Goal: Task Accomplishment & Management: Manage account settings

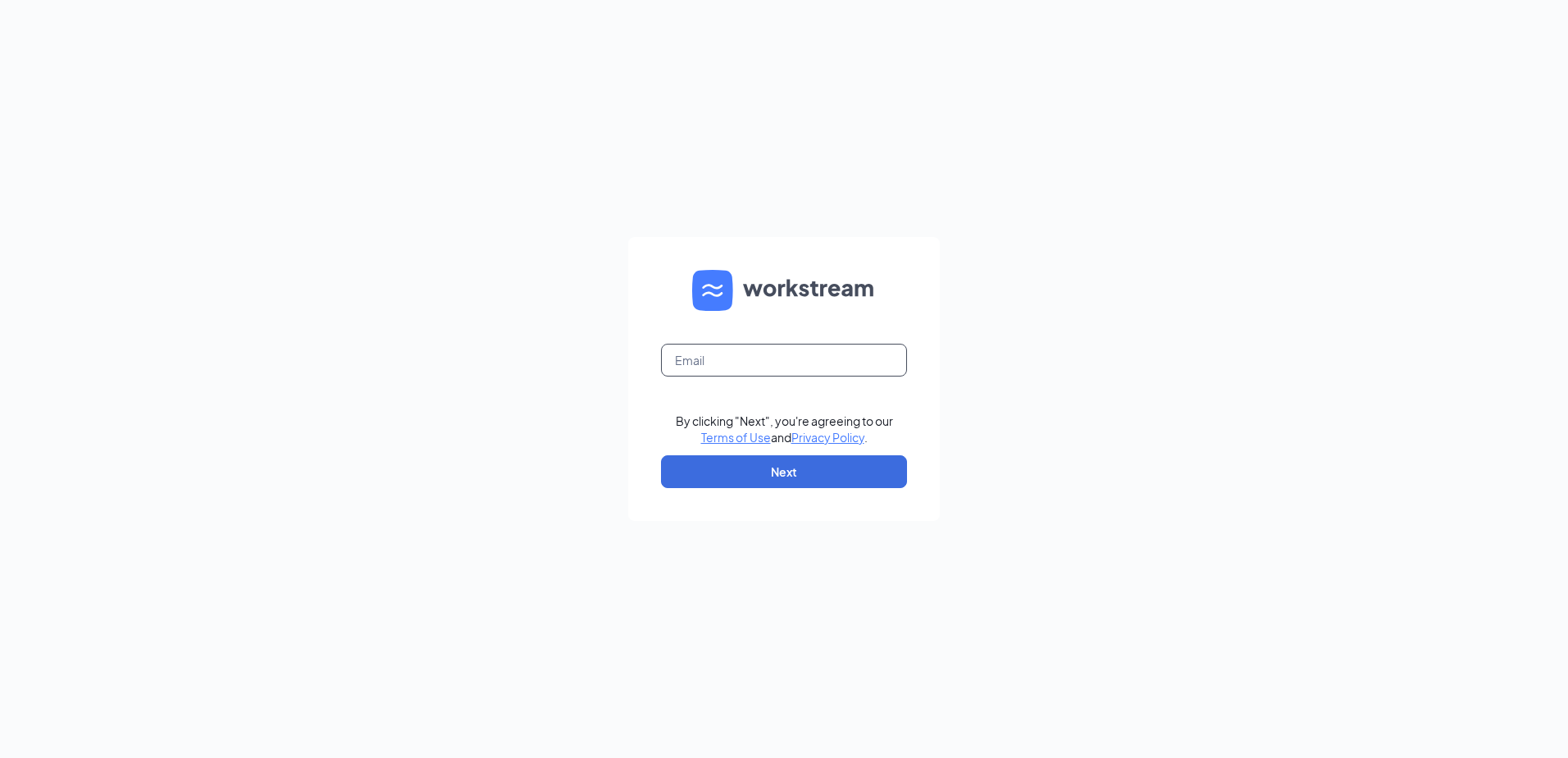
click at [771, 356] on input "text" at bounding box center [784, 360] width 246 height 33
click at [716, 352] on input "text" at bounding box center [784, 360] width 246 height 33
type input "Cherylking@pottsculvers.com"
click at [762, 467] on button "Next" at bounding box center [784, 471] width 246 height 33
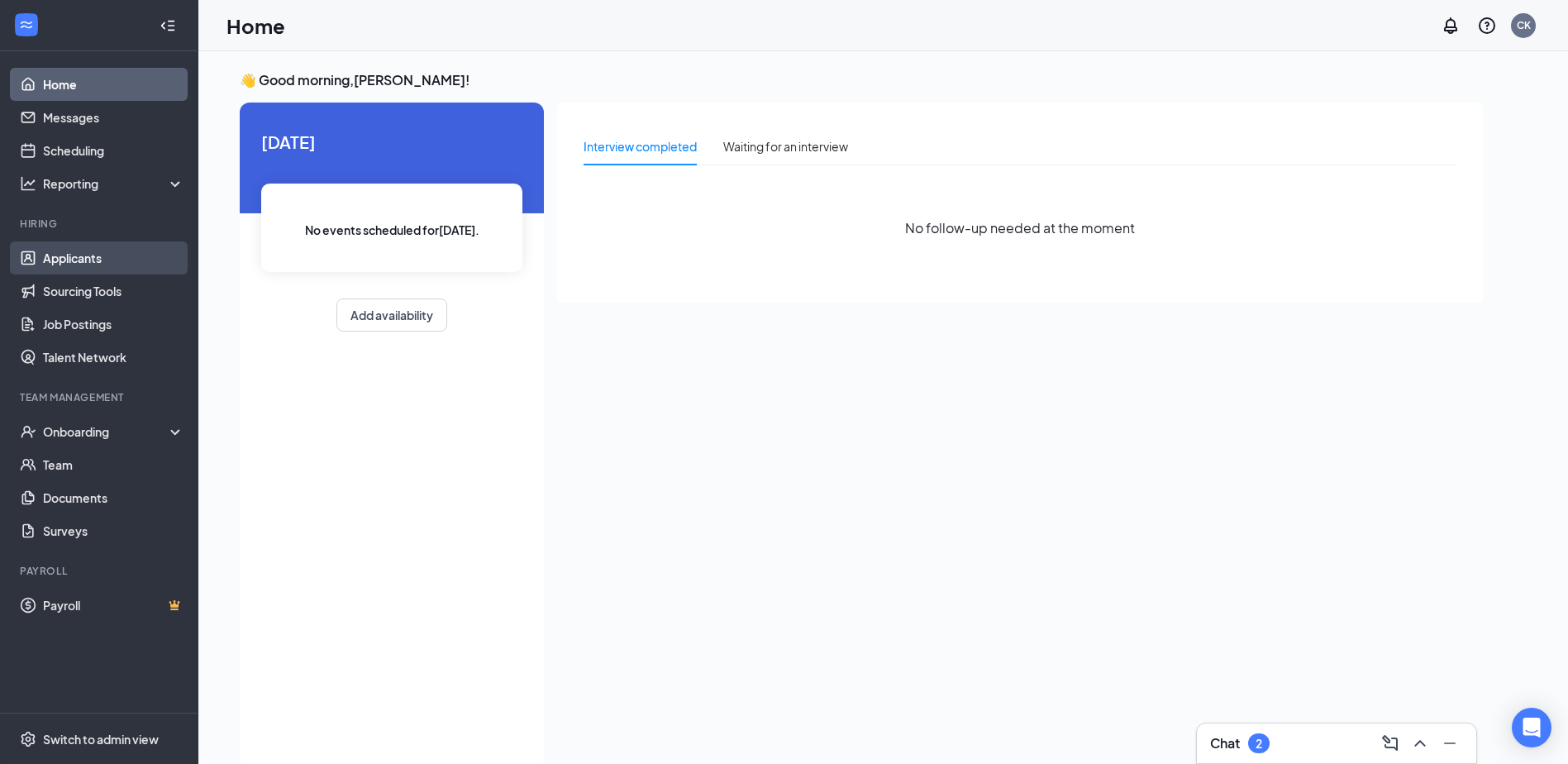
click at [101, 257] on link "Applicants" at bounding box center [113, 258] width 141 height 33
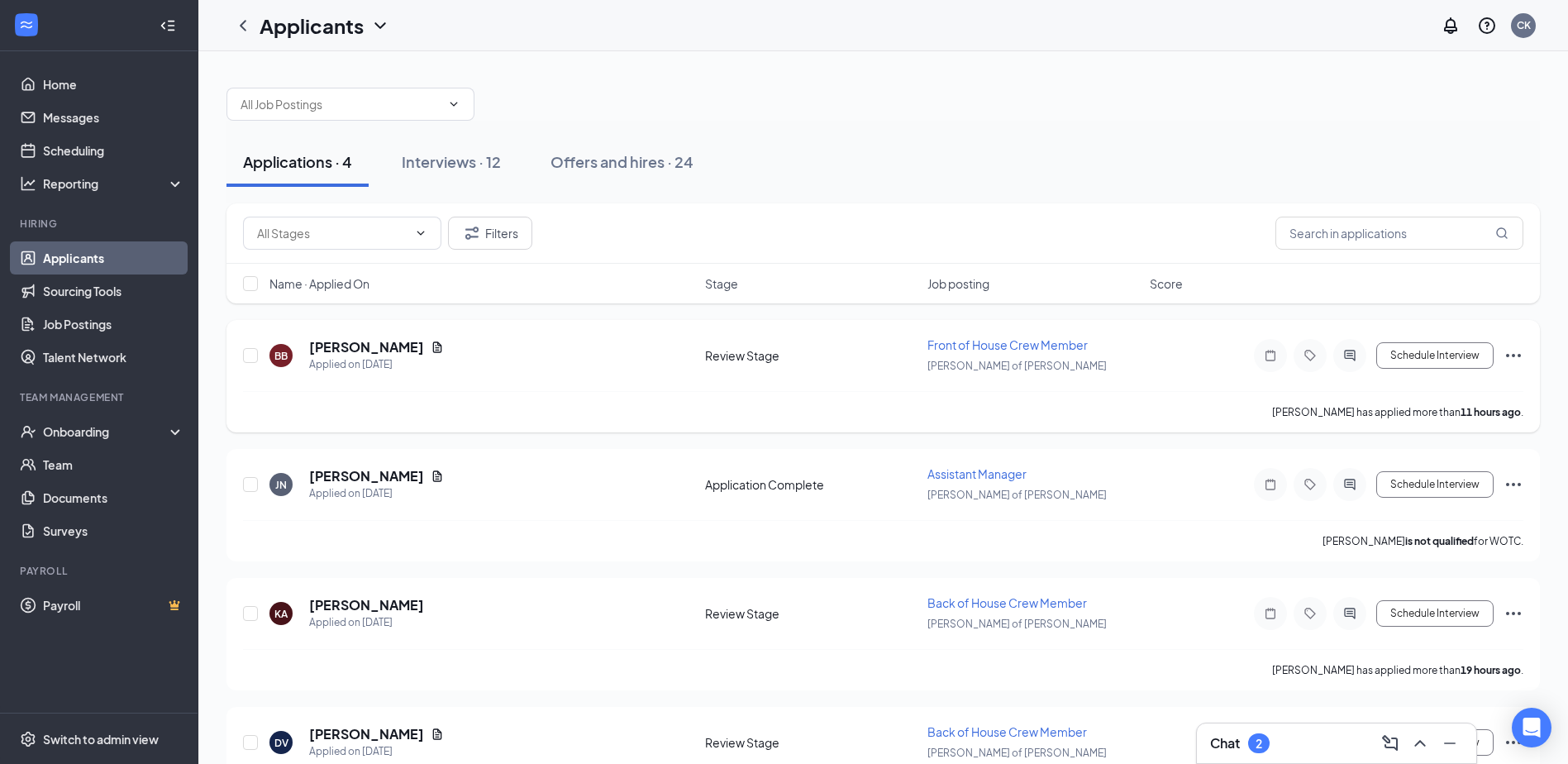
scroll to position [75, 0]
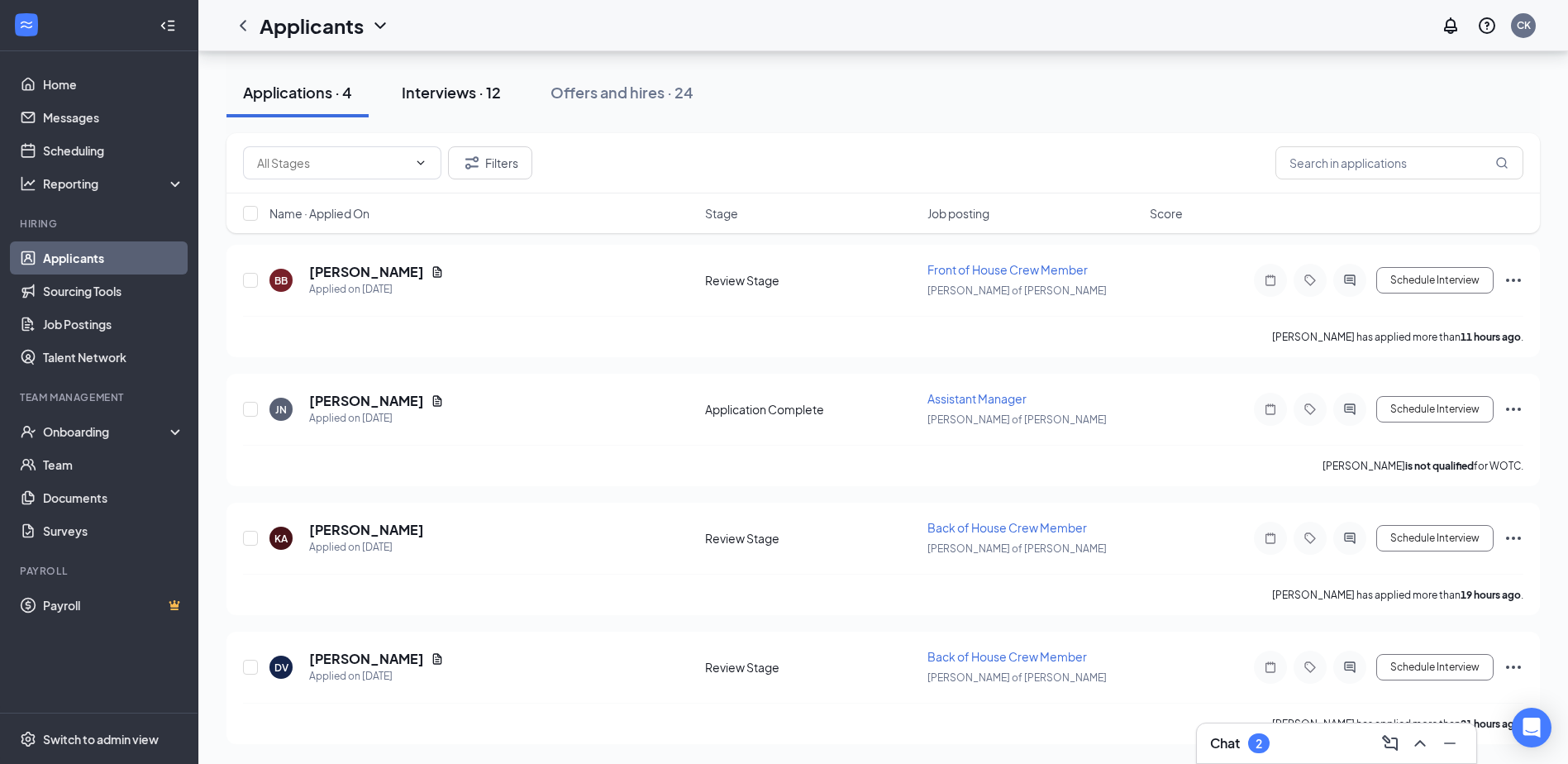
click at [456, 93] on div "Interviews · 12" at bounding box center [451, 92] width 99 height 21
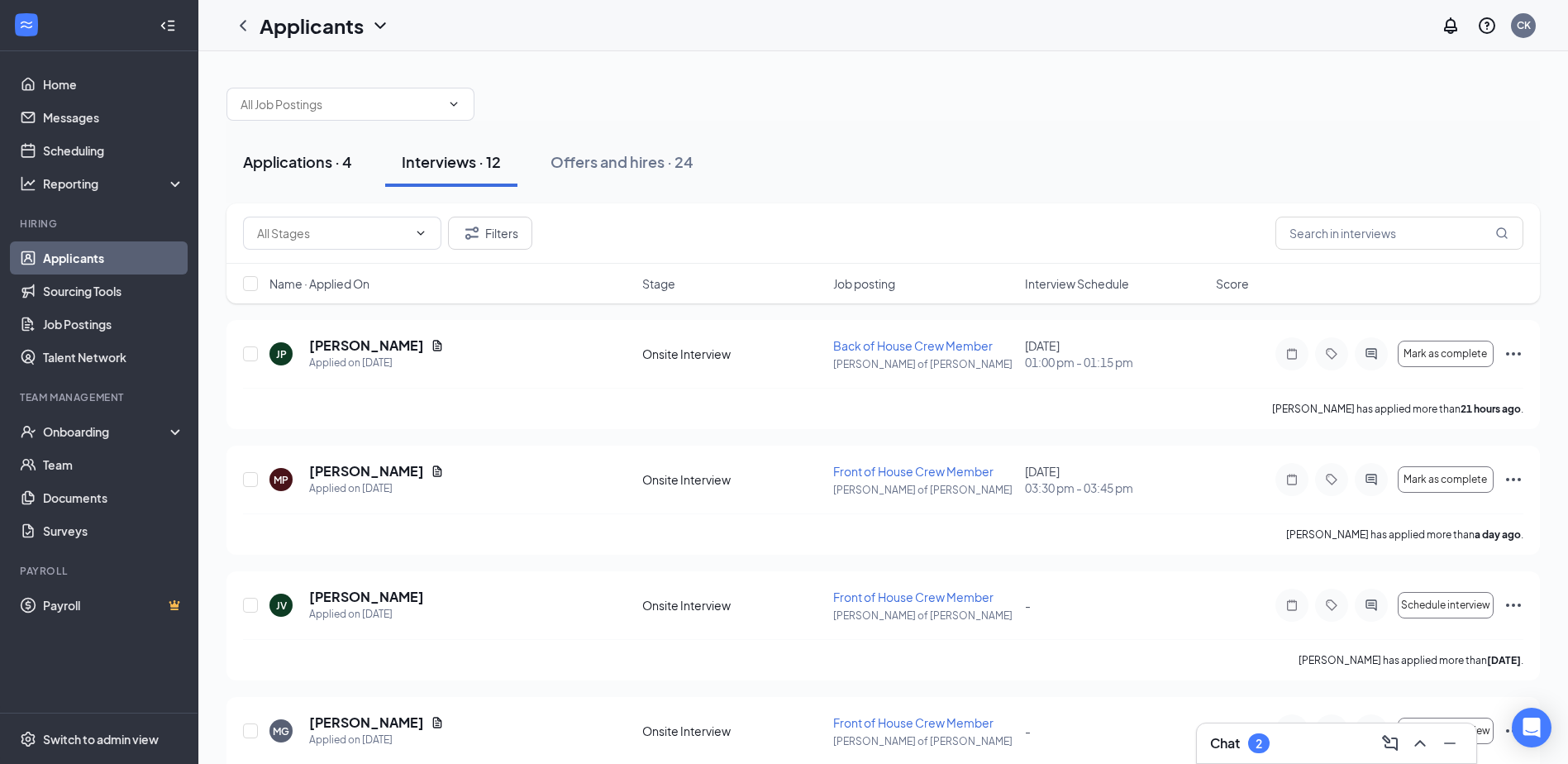
click at [333, 159] on div "Applications · 4" at bounding box center [297, 162] width 109 height 21
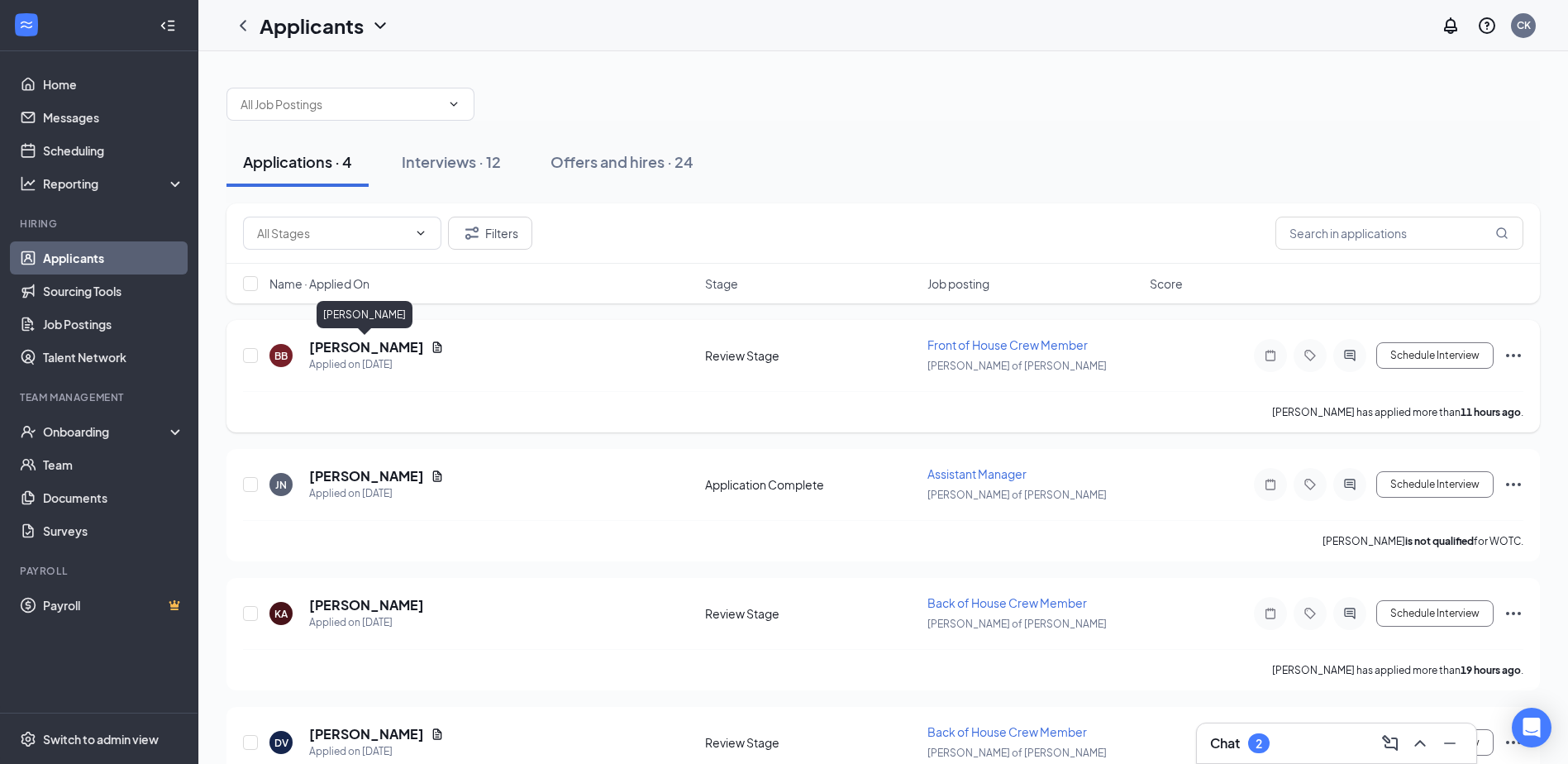
click at [404, 354] on h5 "[PERSON_NAME]" at bounding box center [366, 347] width 115 height 18
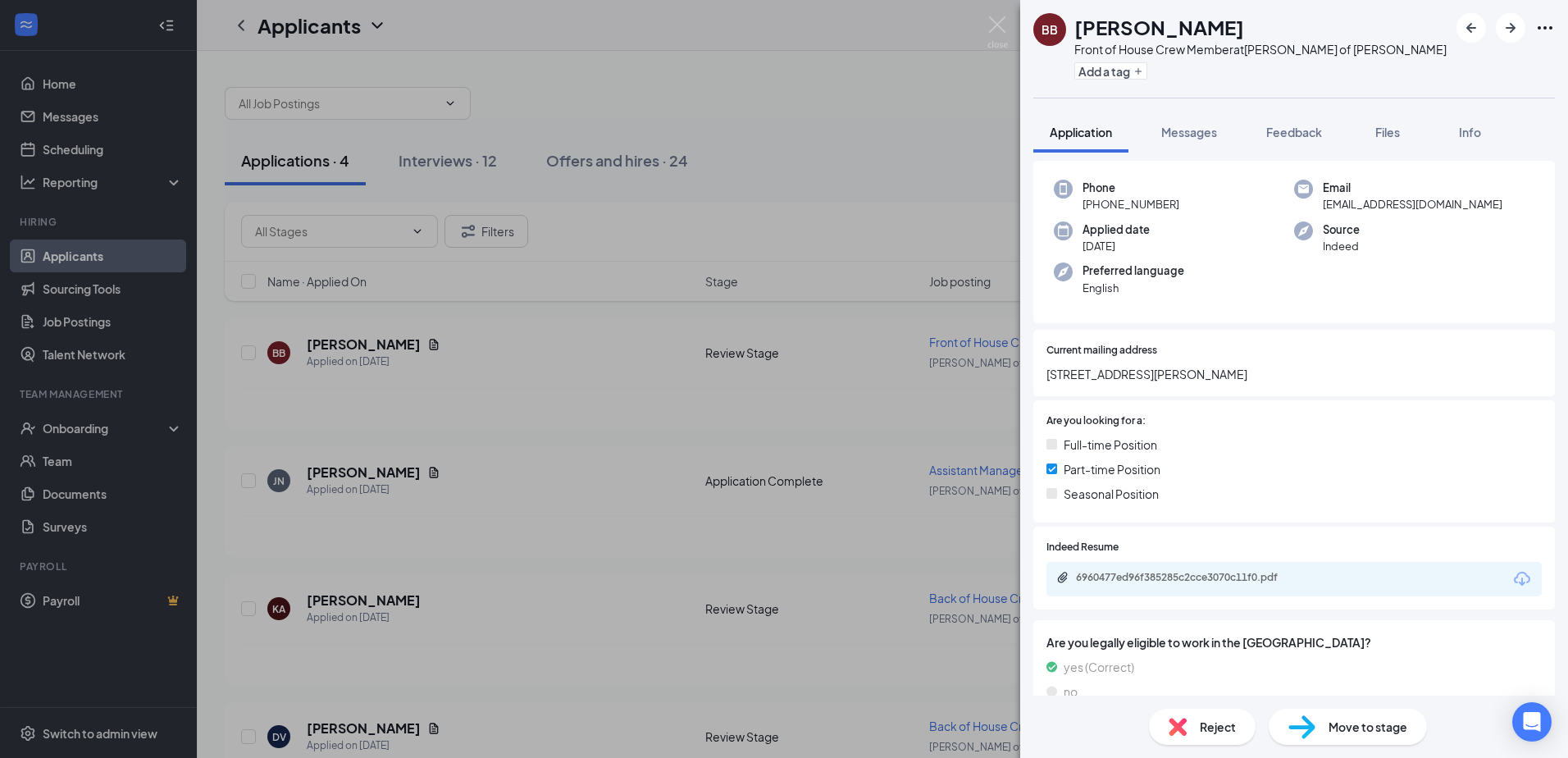
scroll to position [234, 0]
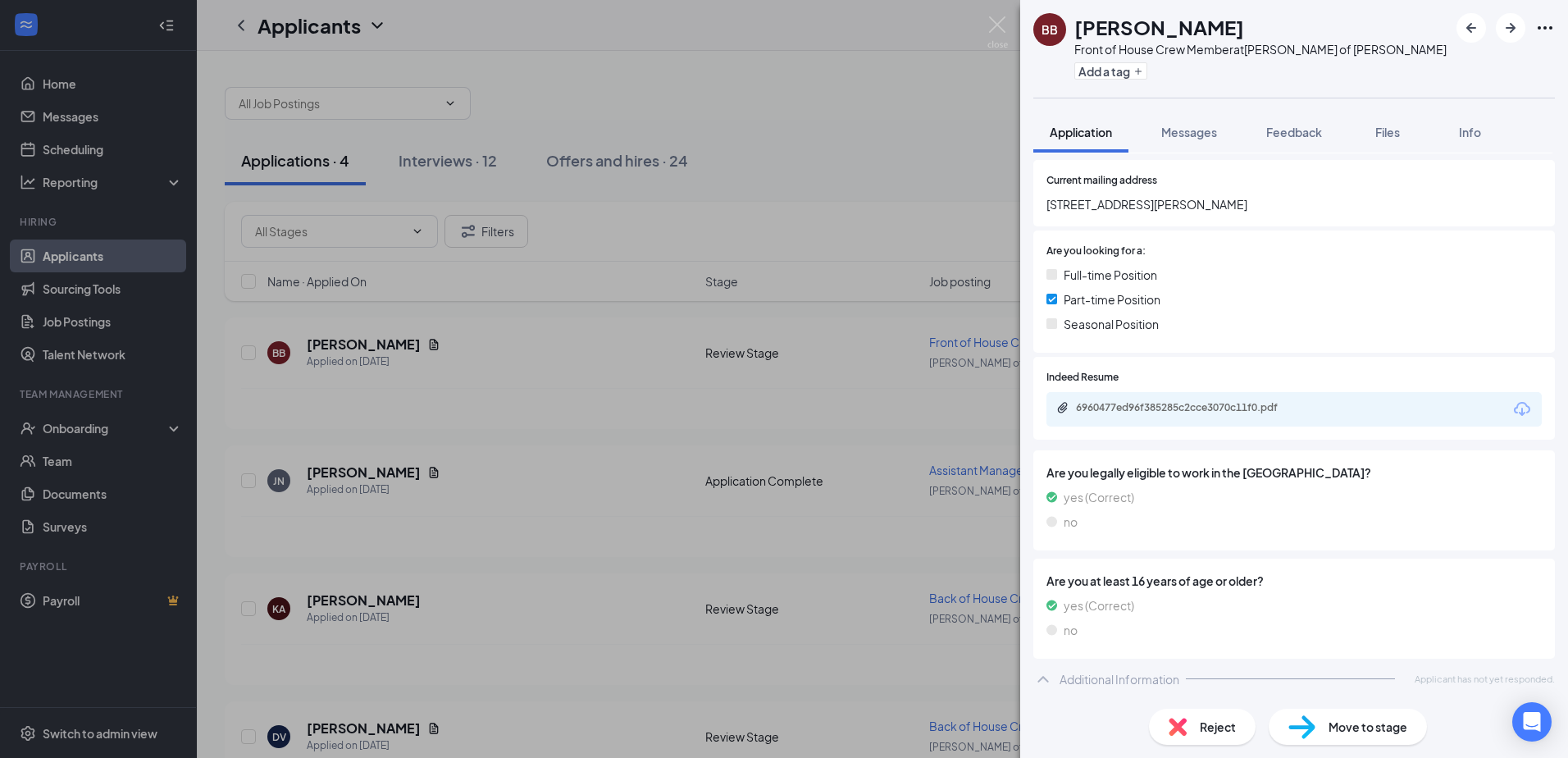
click at [1203, 413] on div "6960477ed96f385285c2cce3070c11f0.pdf" at bounding box center [1191, 408] width 229 height 13
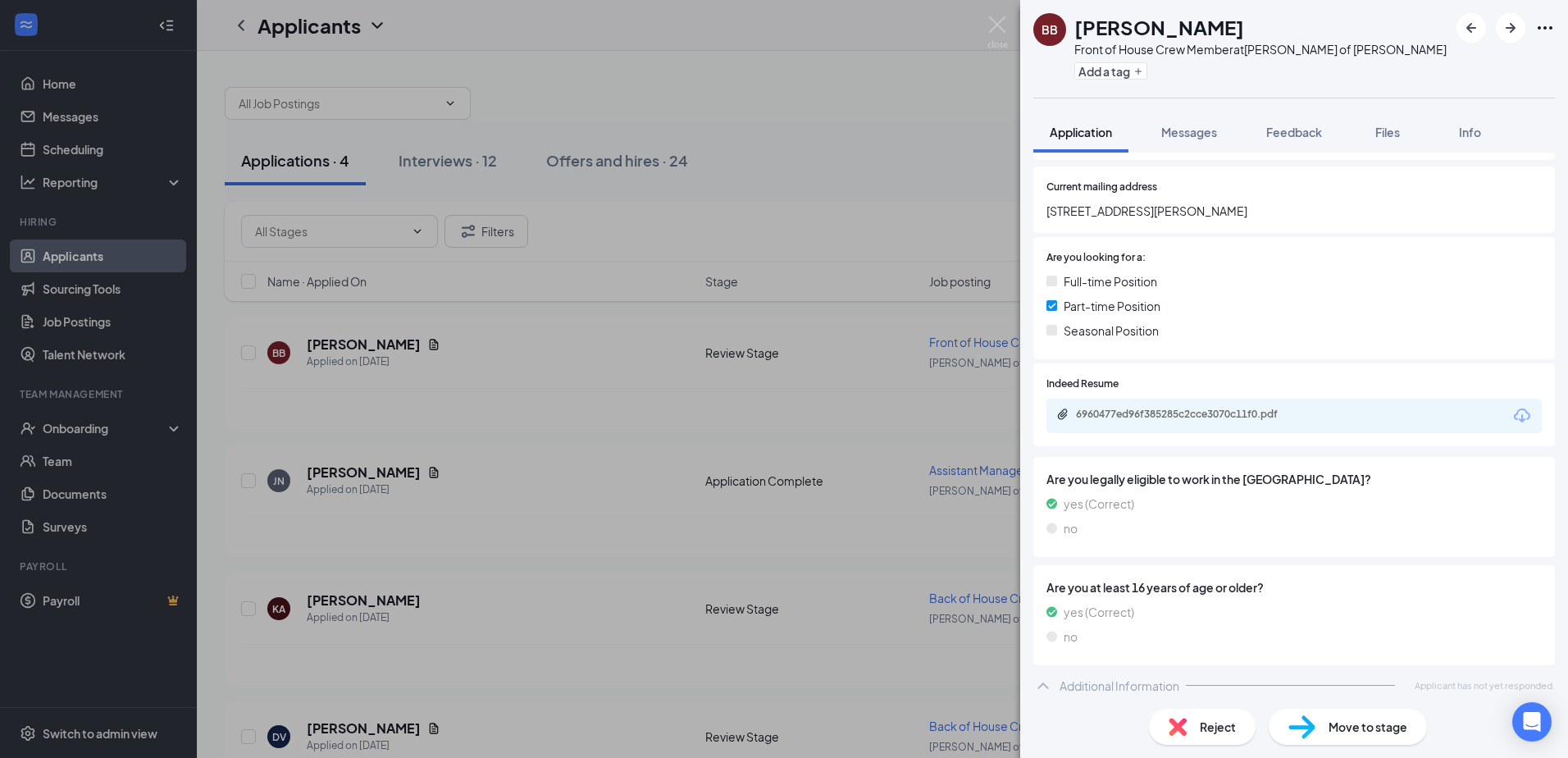
click at [1366, 729] on span "Move to stage" at bounding box center [1368, 726] width 79 height 18
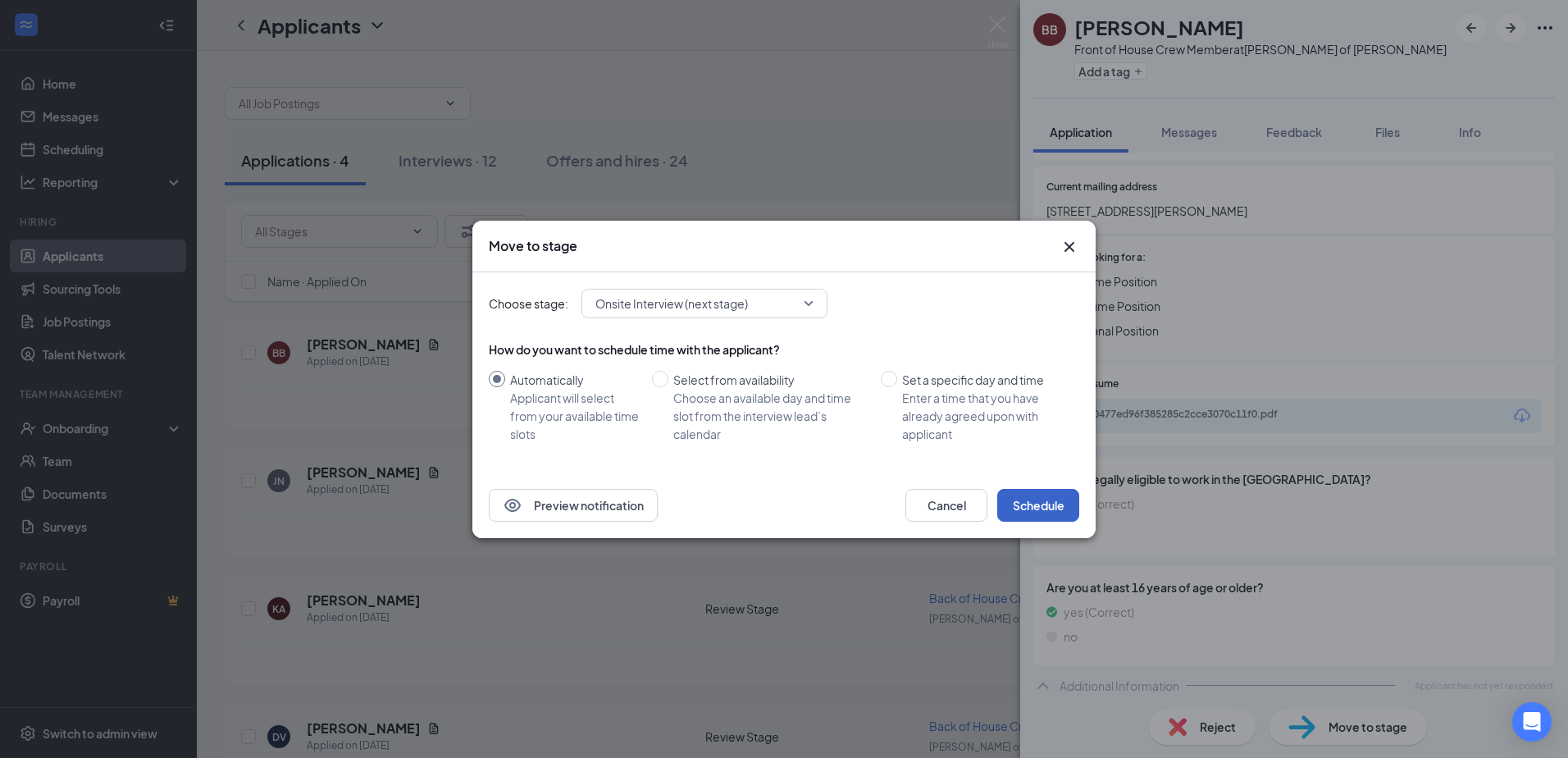
click at [1037, 498] on button "Schedule" at bounding box center [1038, 505] width 82 height 33
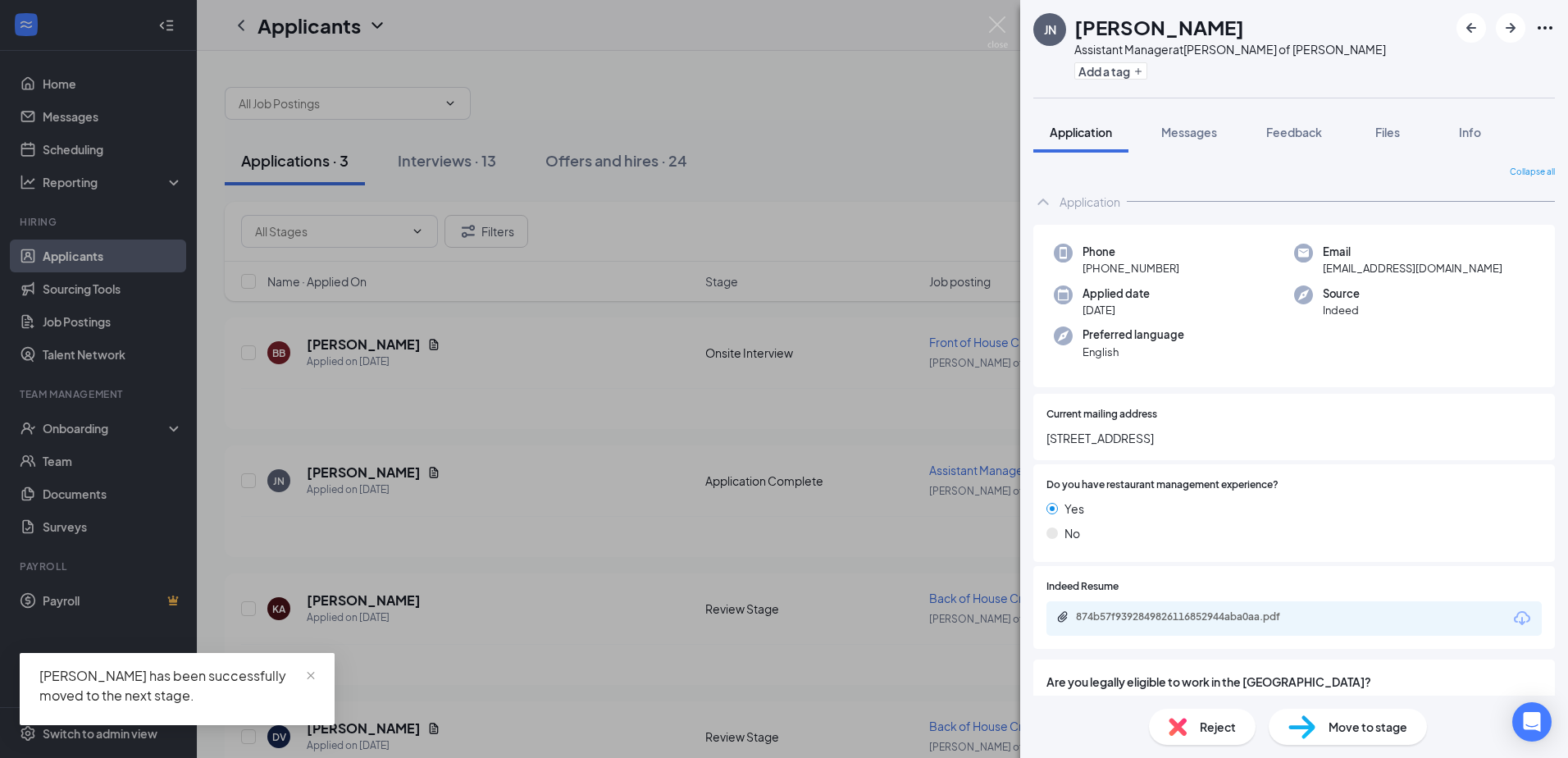
click at [337, 469] on div "JN James Neal Assistant Manager at Culver’s of Troy Add a tag Application Messa…" at bounding box center [784, 379] width 1568 height 758
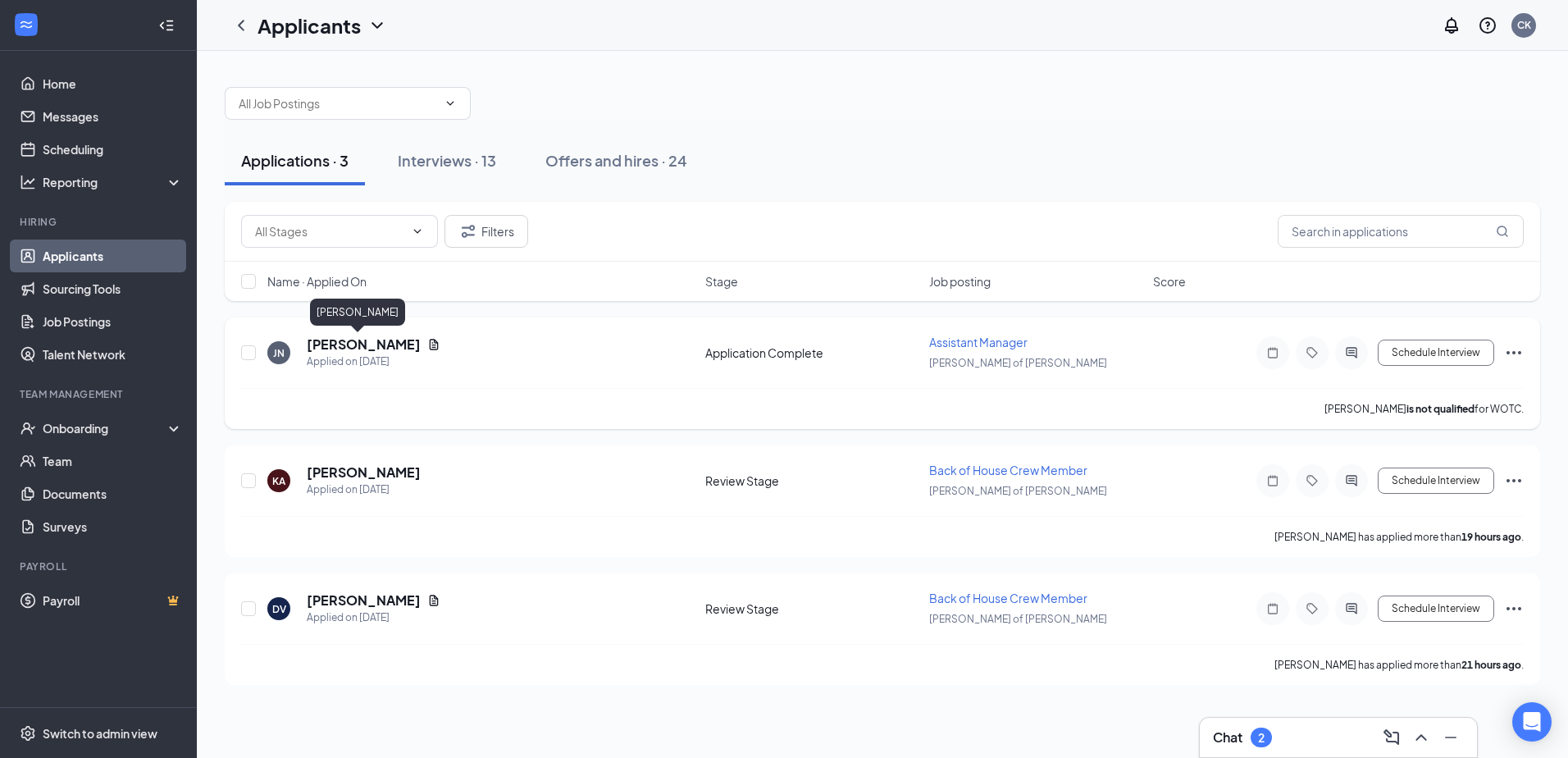
click at [359, 348] on h5 "[PERSON_NAME]" at bounding box center [363, 344] width 114 height 18
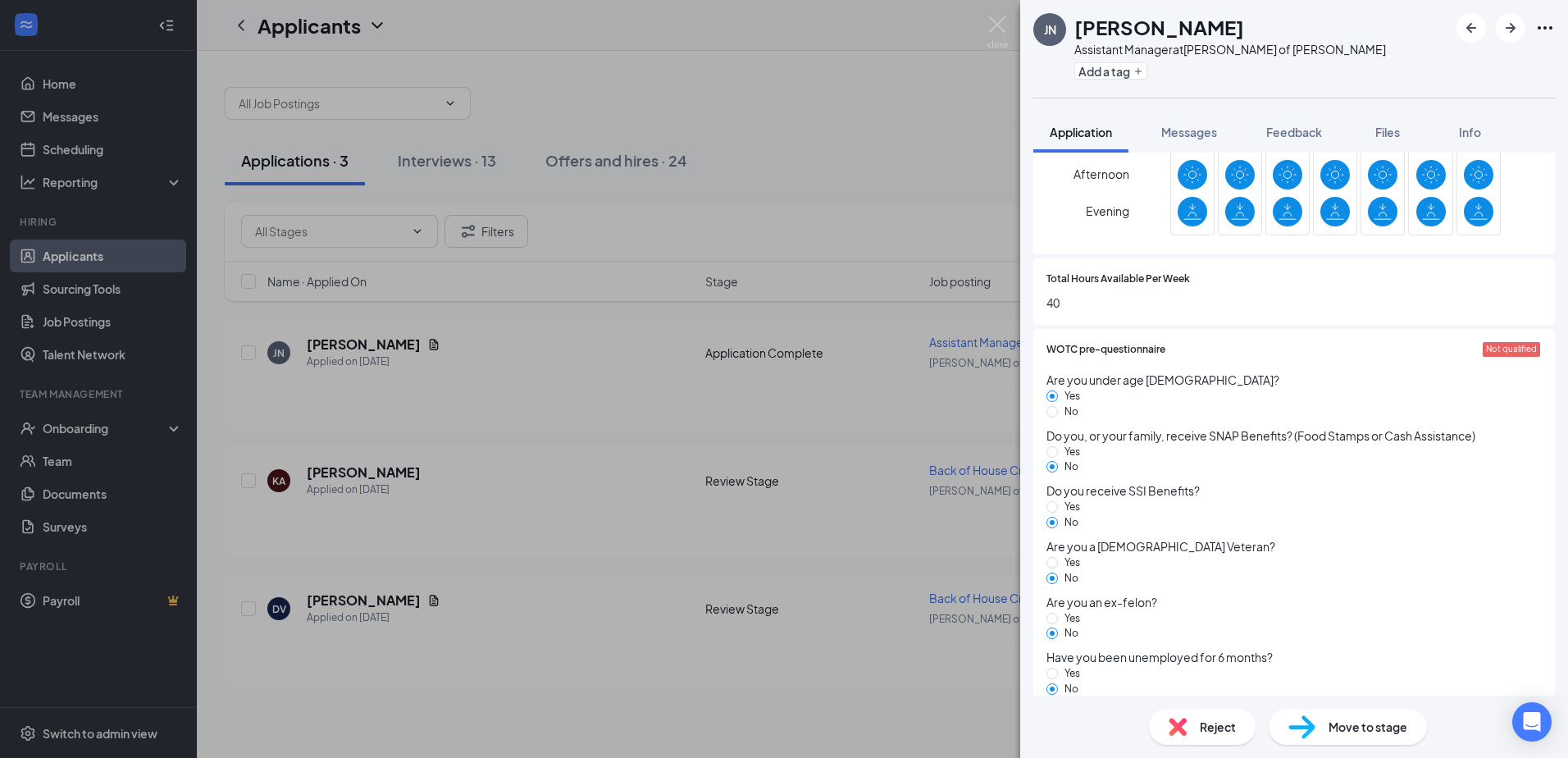
scroll to position [1153, 0]
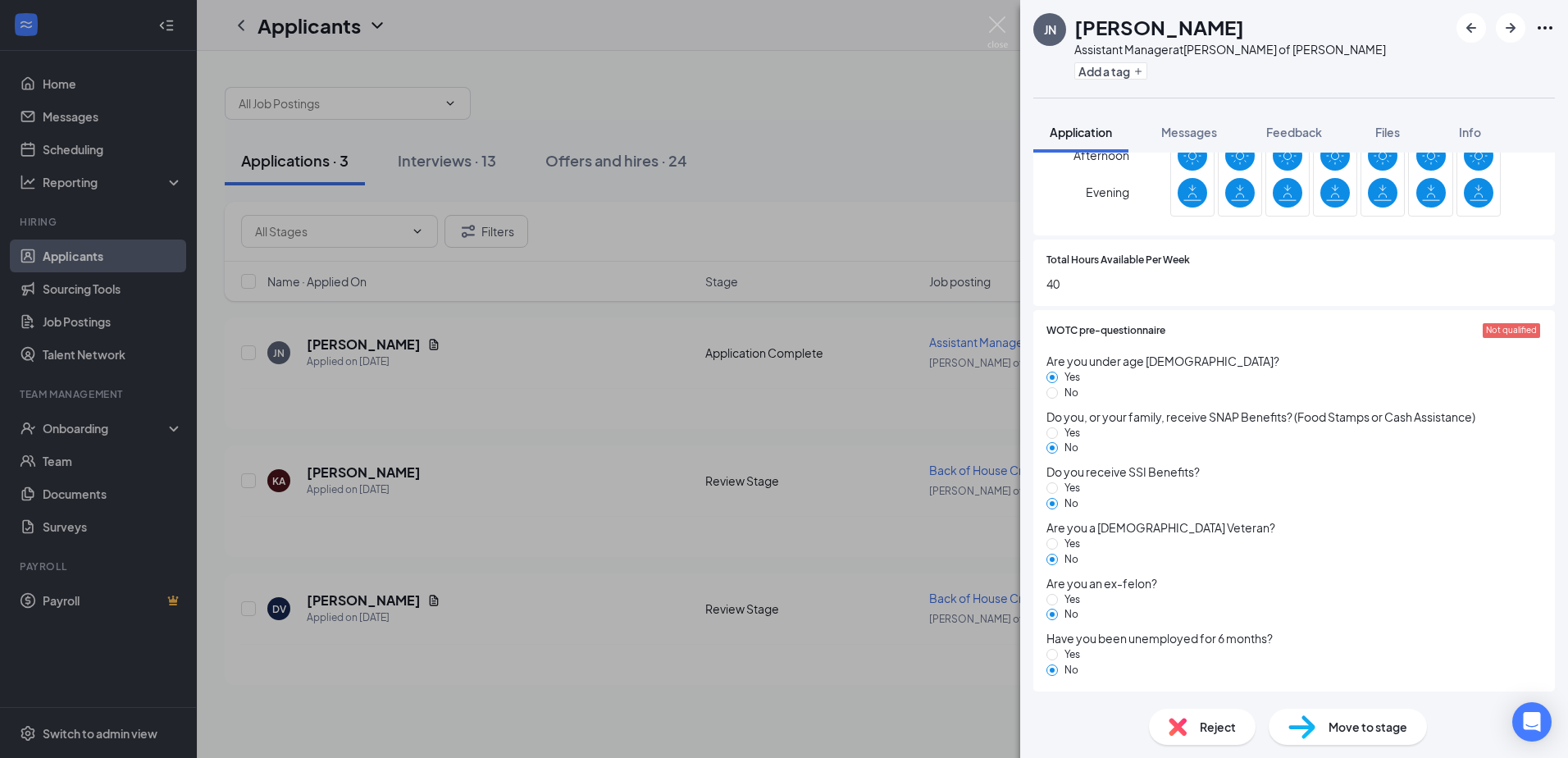
click at [362, 474] on div "JN James Neal Assistant Manager at Culver’s of Troy Add a tag Application Messa…" at bounding box center [784, 379] width 1568 height 758
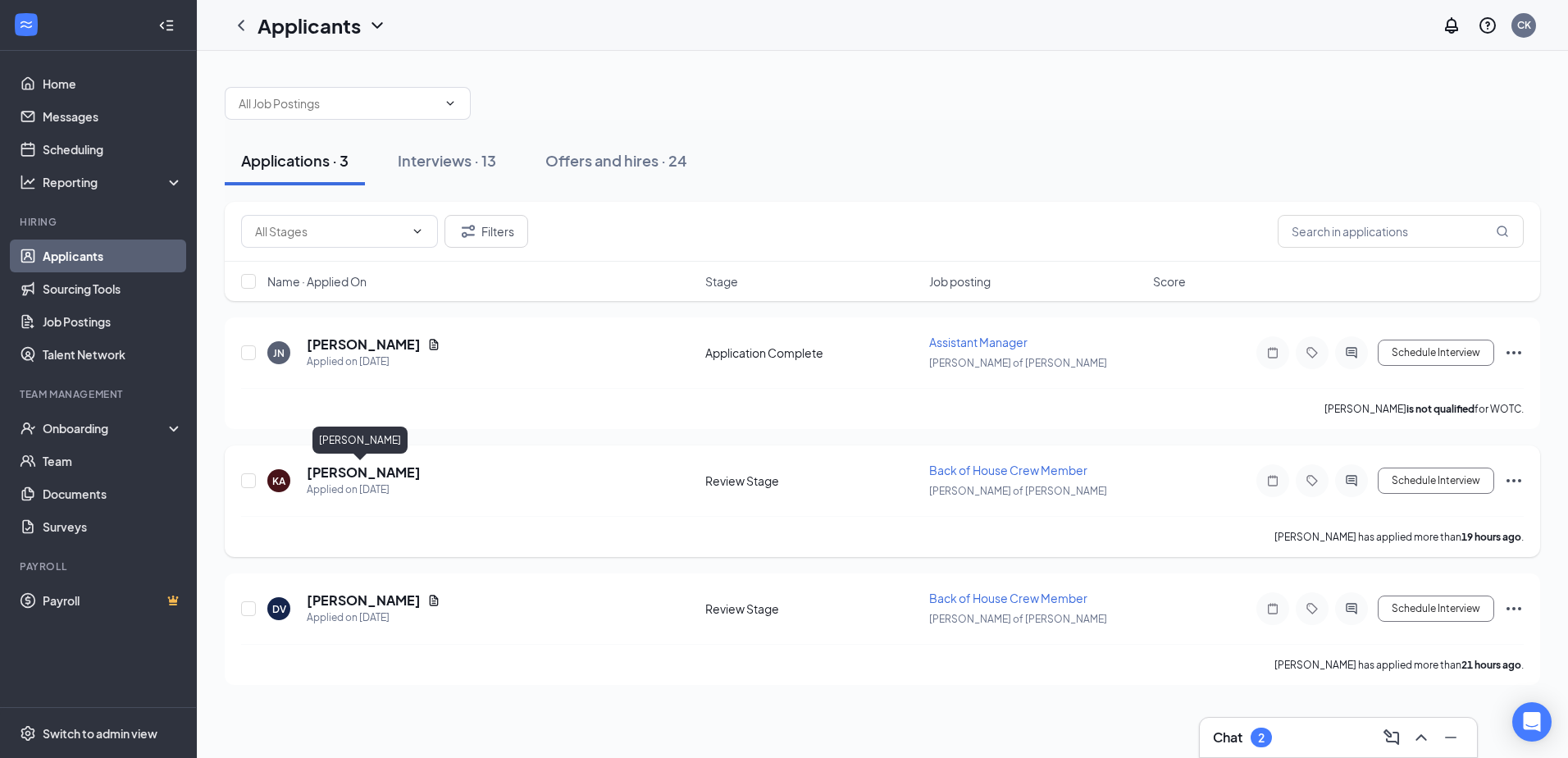
click at [356, 477] on h5 "[PERSON_NAME]" at bounding box center [363, 472] width 114 height 18
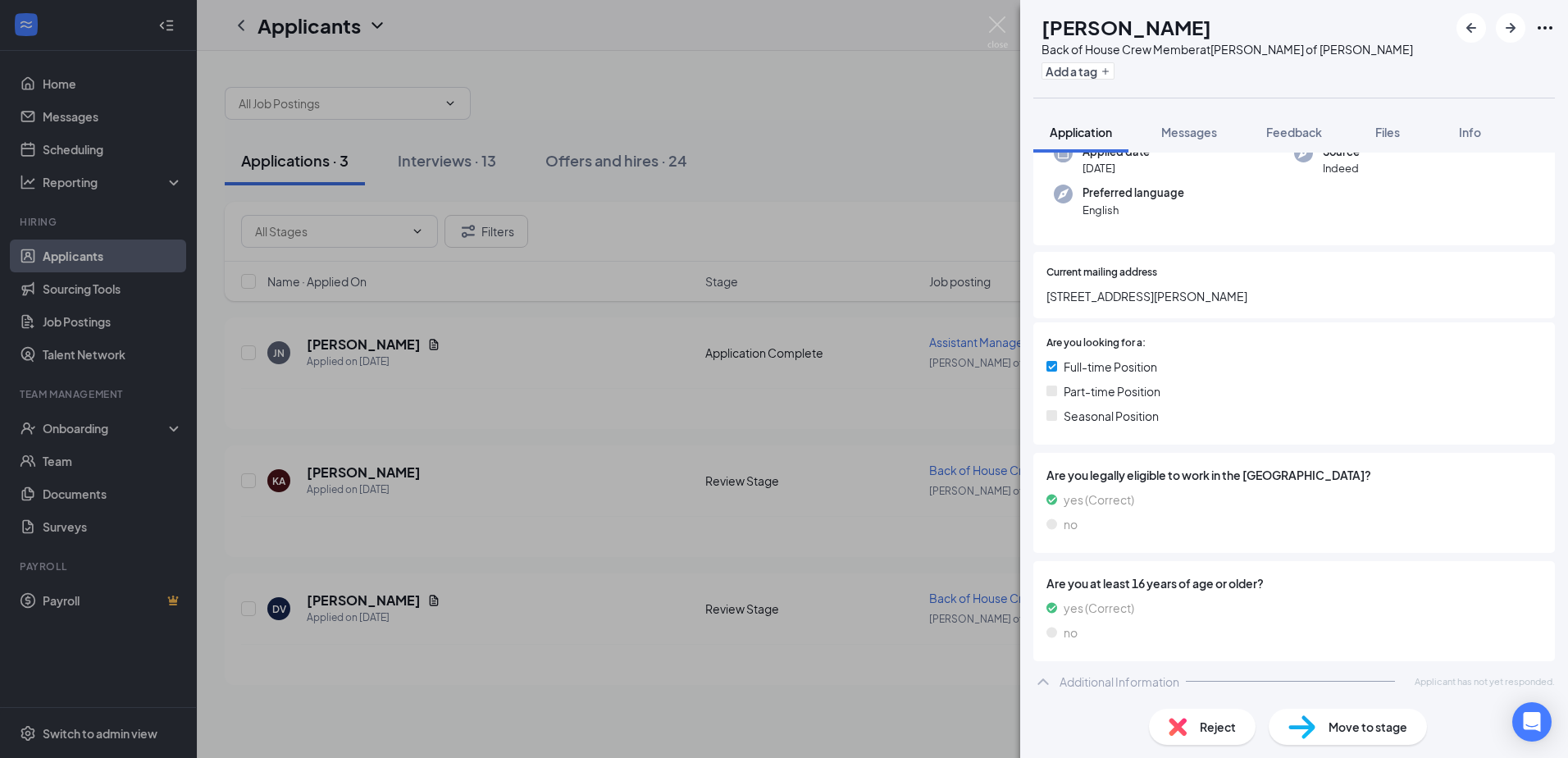
scroll to position [145, 0]
click at [1367, 730] on span "Move to stage" at bounding box center [1368, 726] width 79 height 18
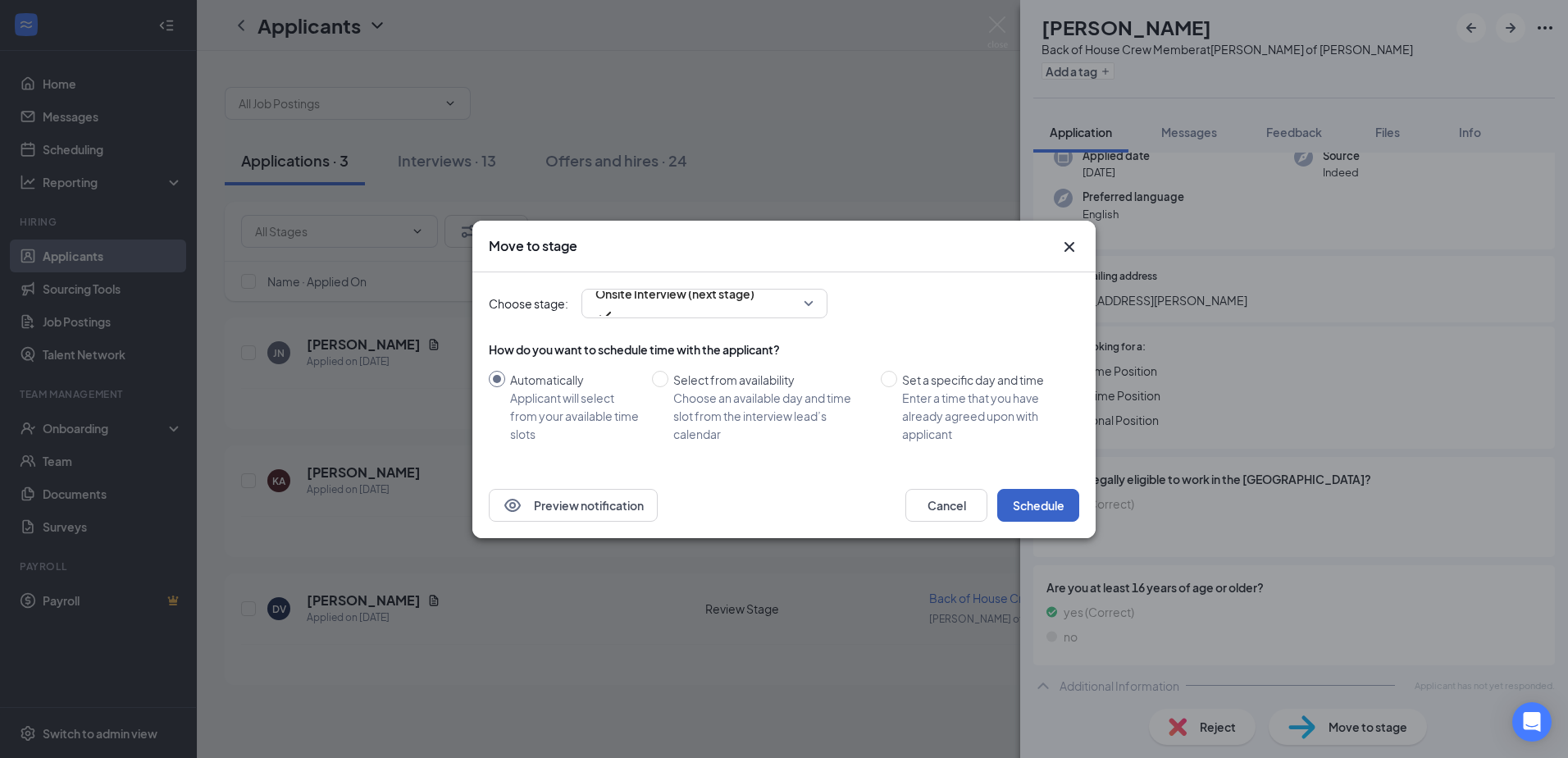
click at [1028, 502] on button "Schedule" at bounding box center [1038, 505] width 82 height 33
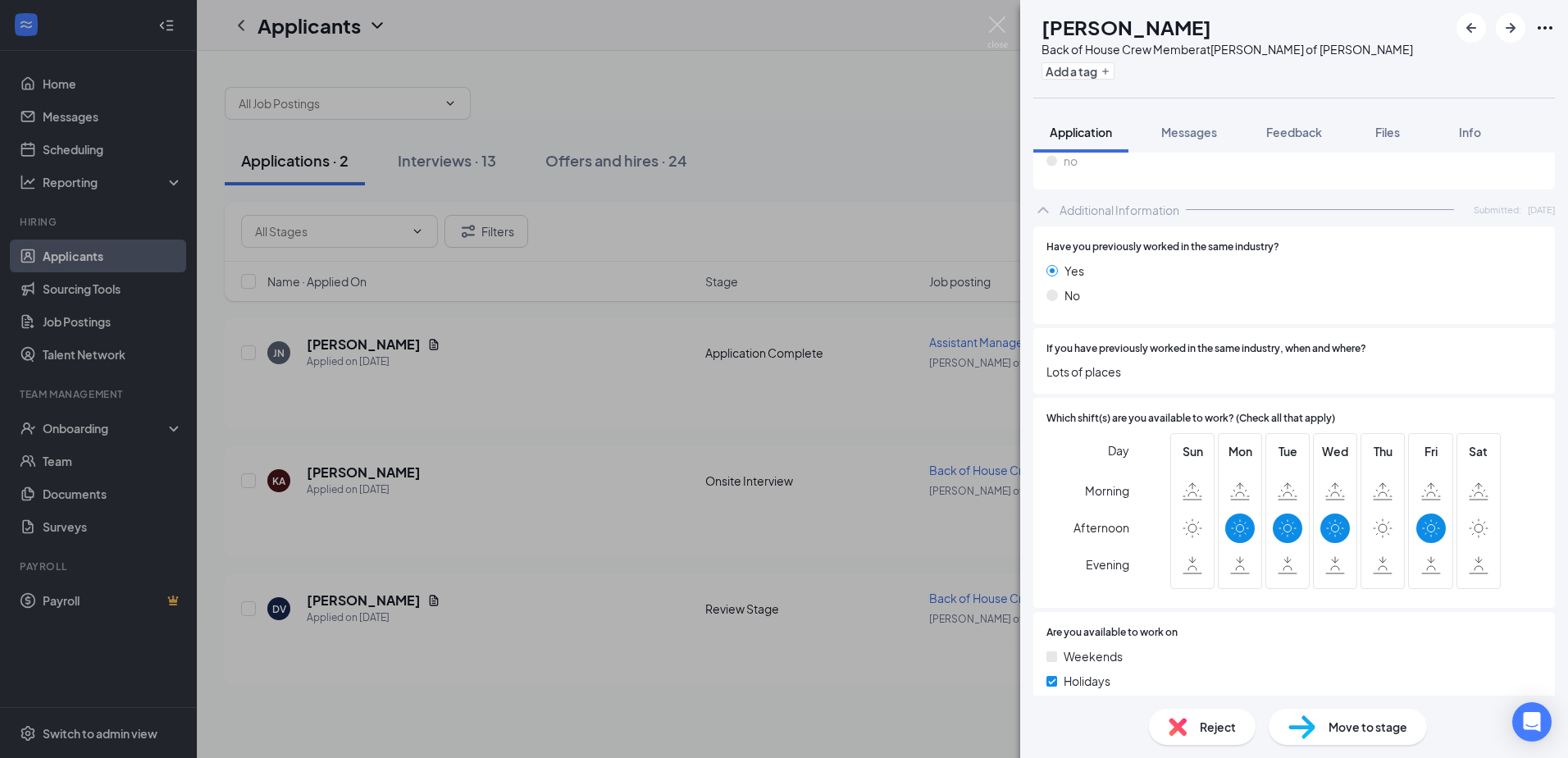
scroll to position [721, 0]
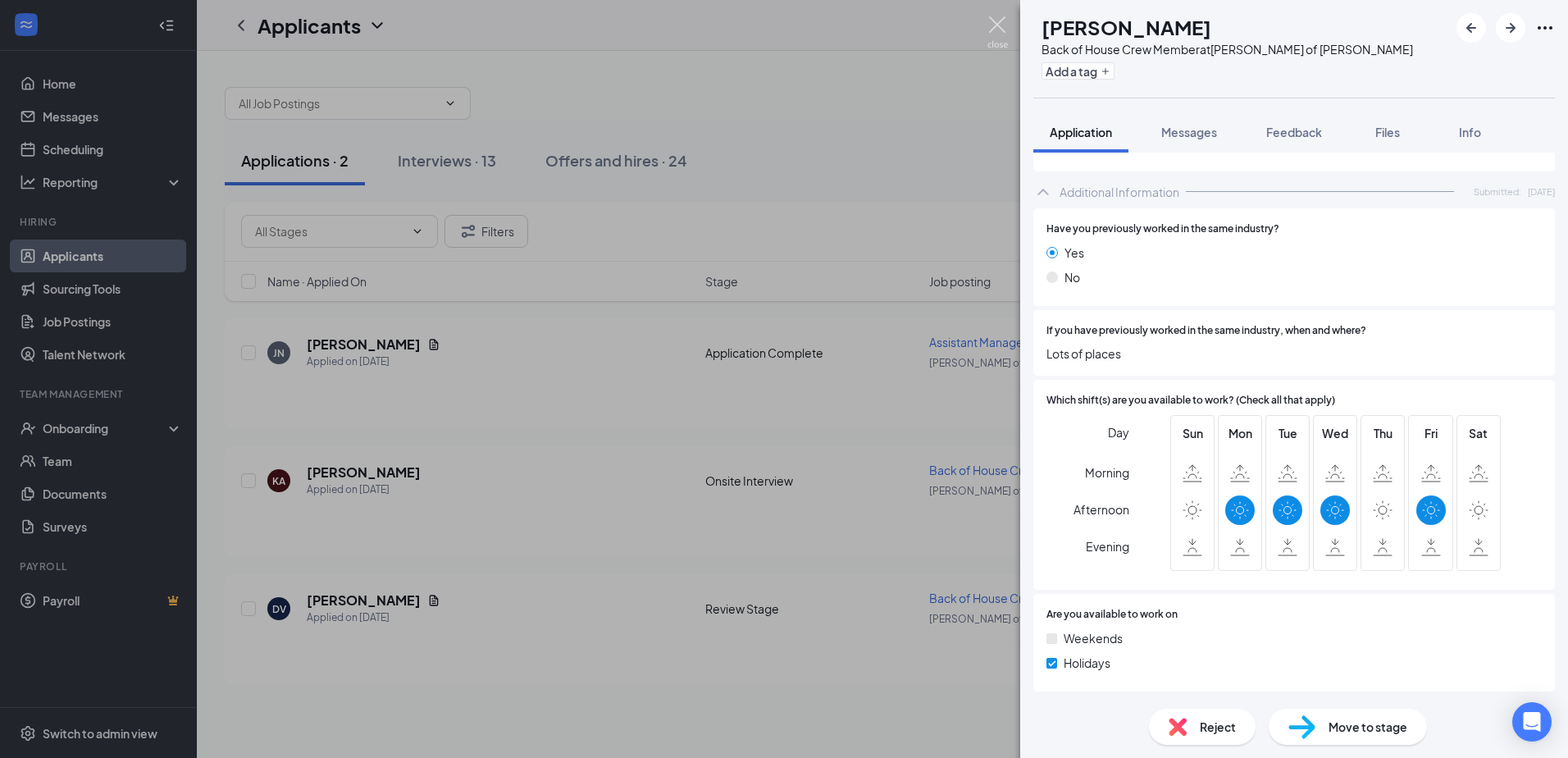
click at [999, 21] on img at bounding box center [997, 32] width 21 height 32
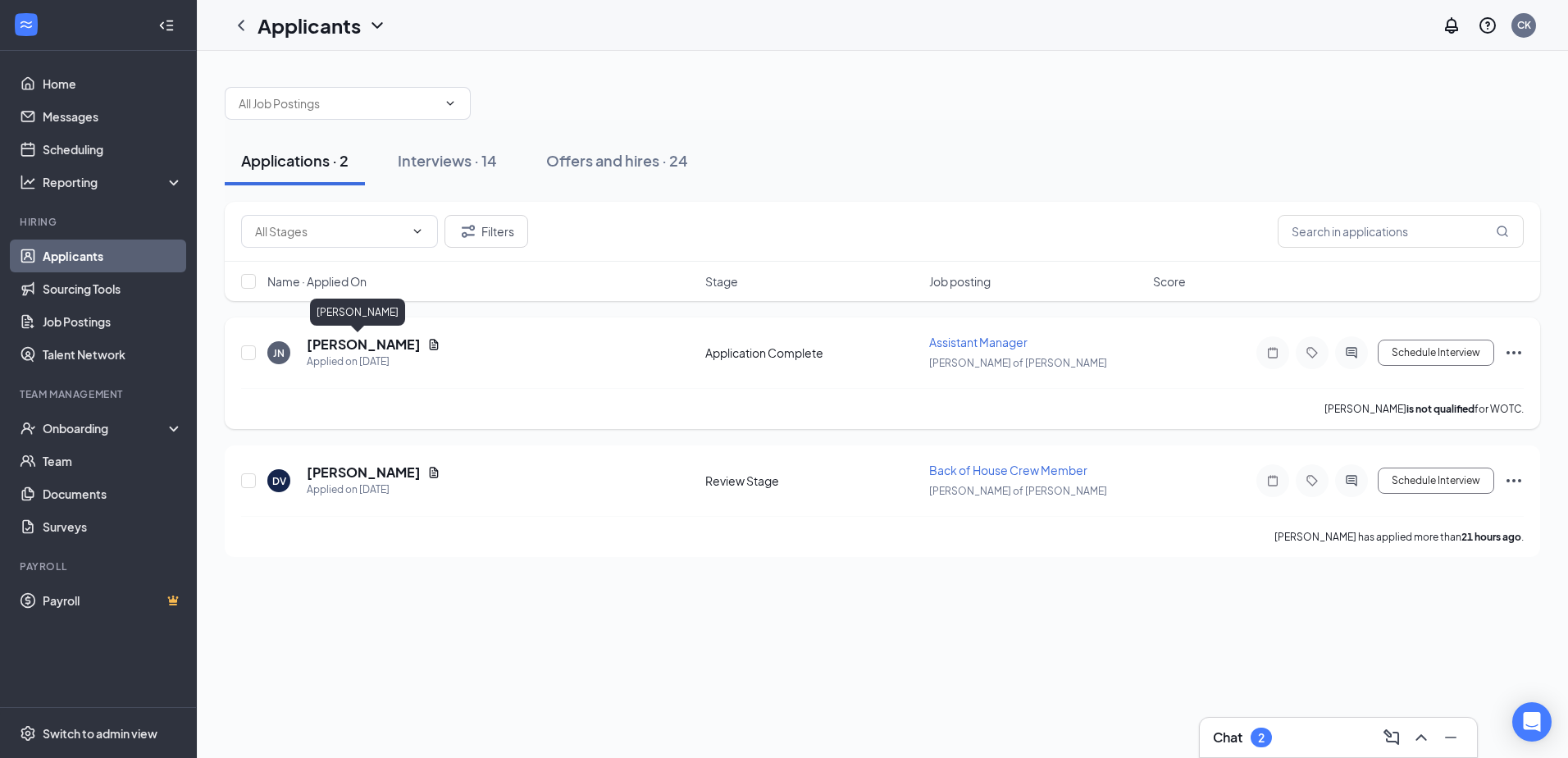
click at [357, 351] on h5 "[PERSON_NAME]" at bounding box center [363, 344] width 114 height 18
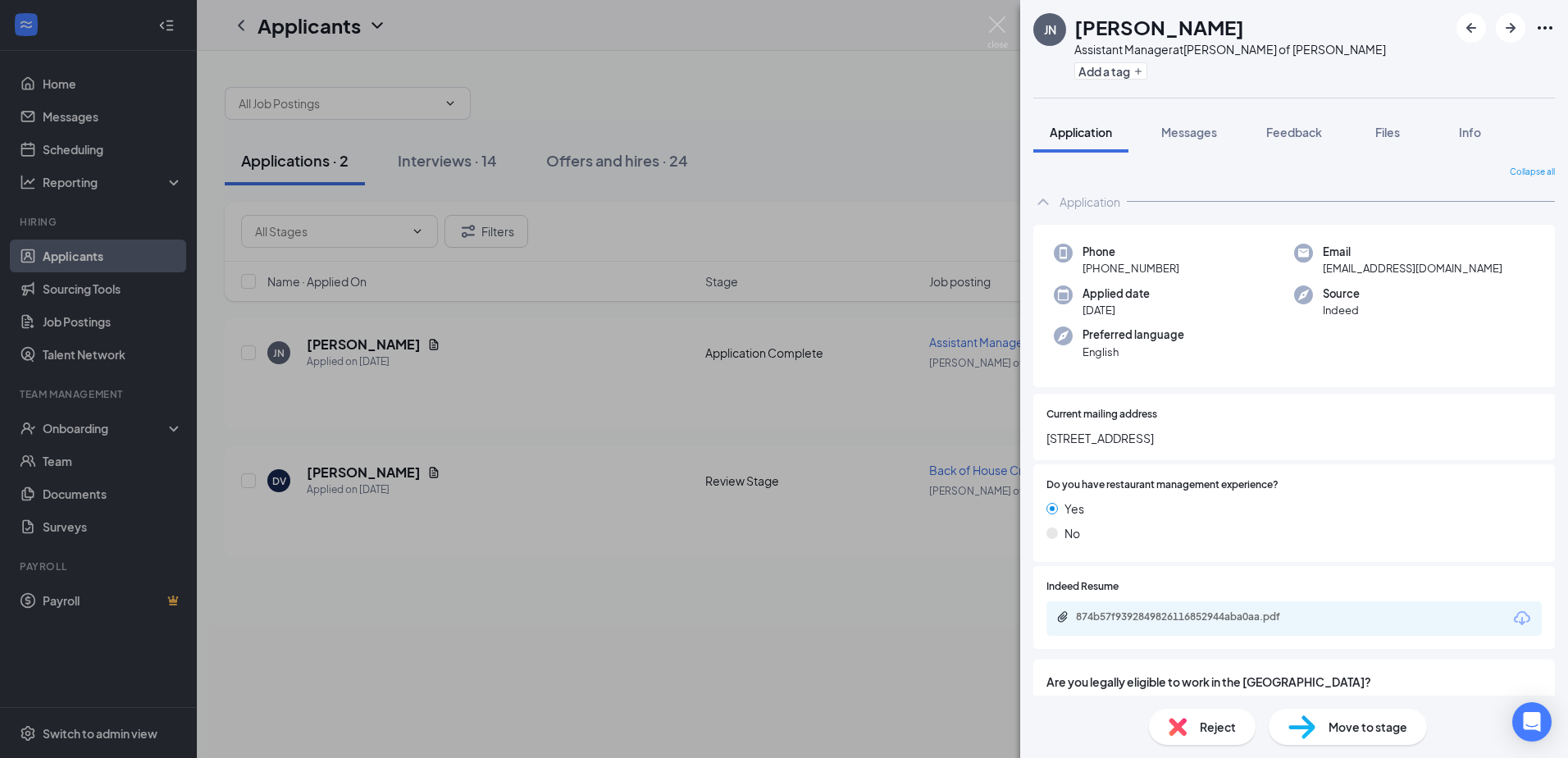
click at [1218, 608] on div "874b57f9392849826116852944aba0aa.pdf" at bounding box center [1294, 618] width 495 height 35
click at [1300, 614] on div "874b57f9392849826116852944aba0aa.pdf" at bounding box center [1191, 617] width 229 height 13
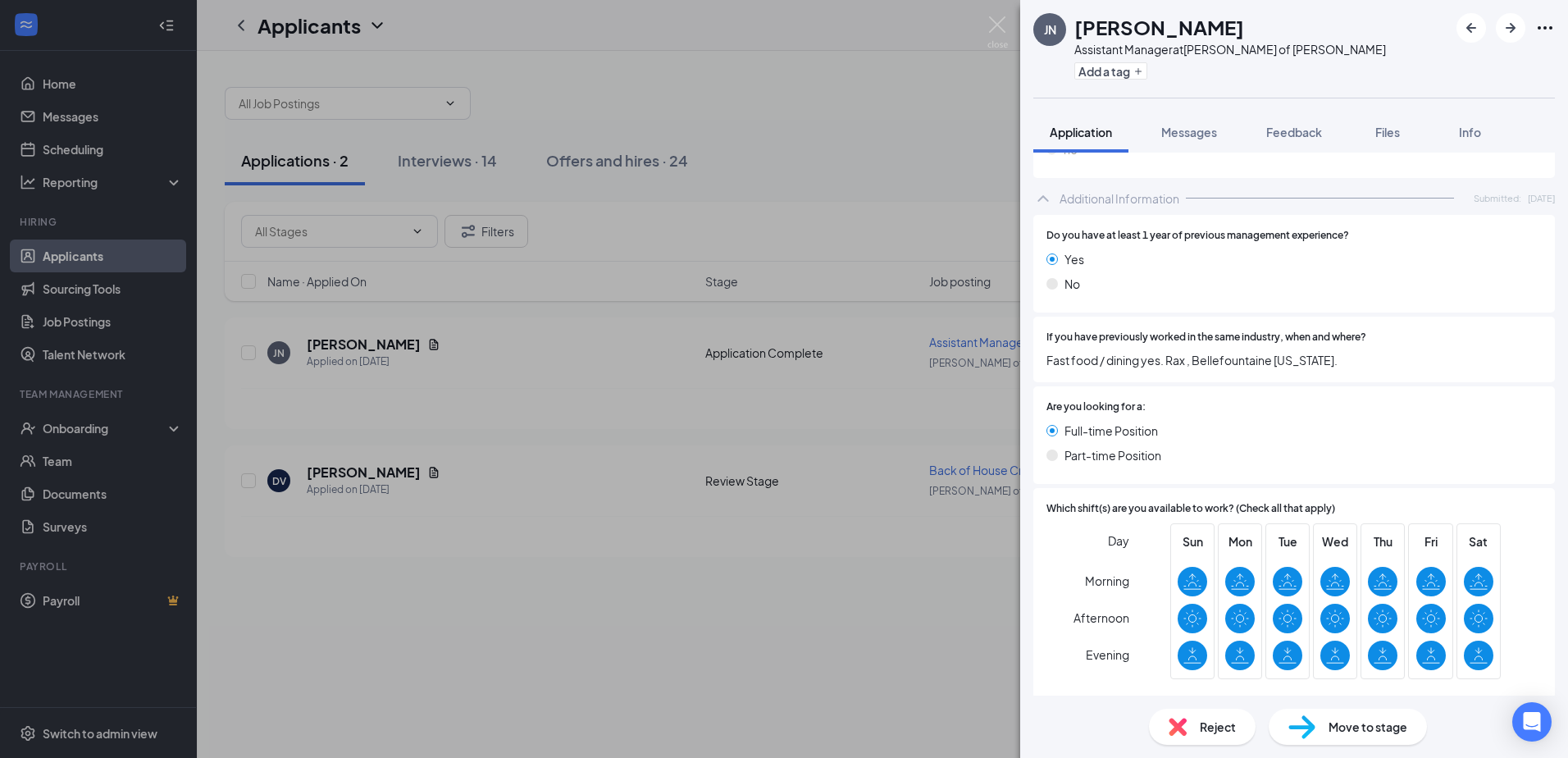
scroll to position [738, 0]
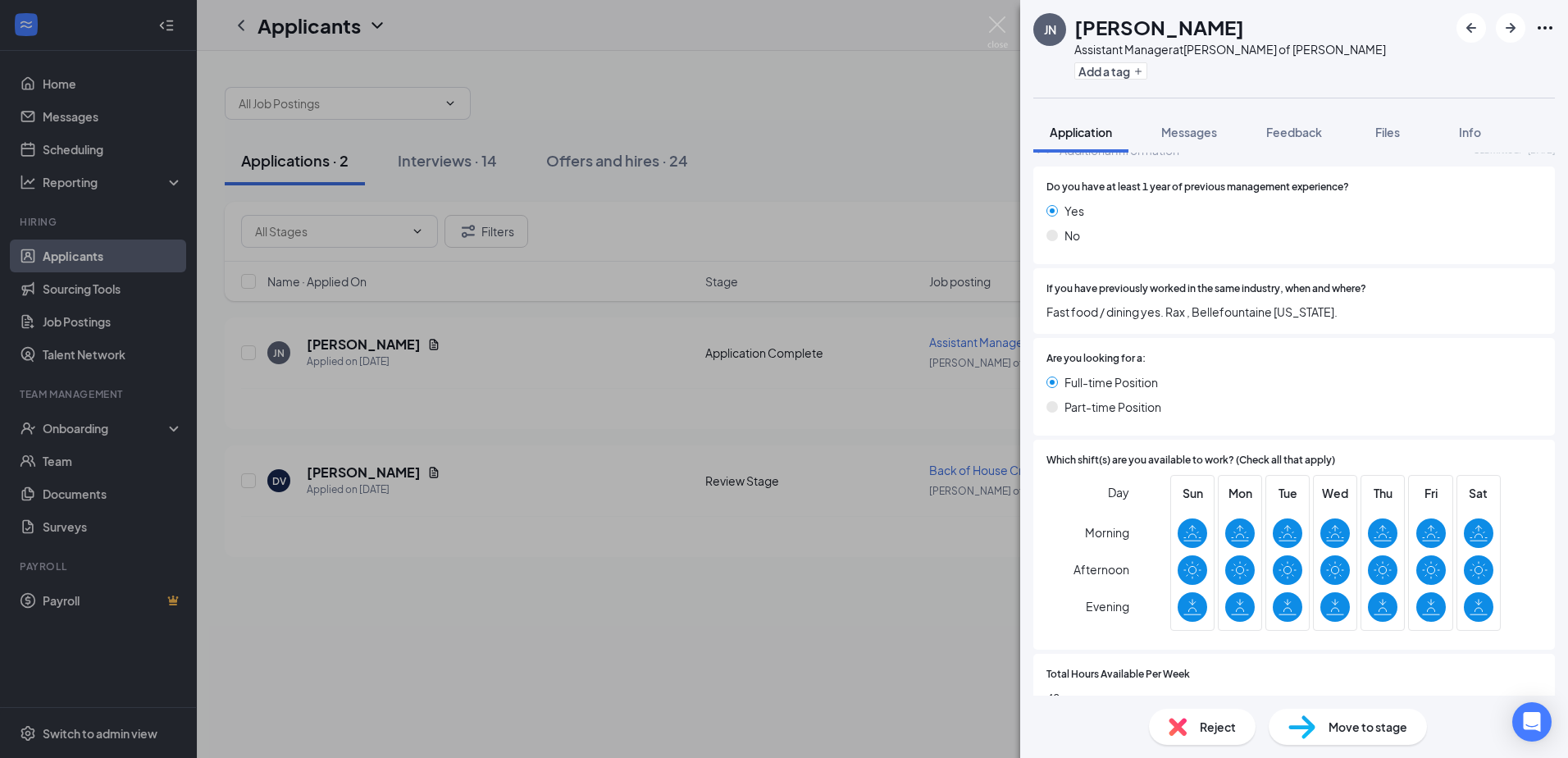
click at [1353, 730] on span "Move to stage" at bounding box center [1368, 726] width 79 height 18
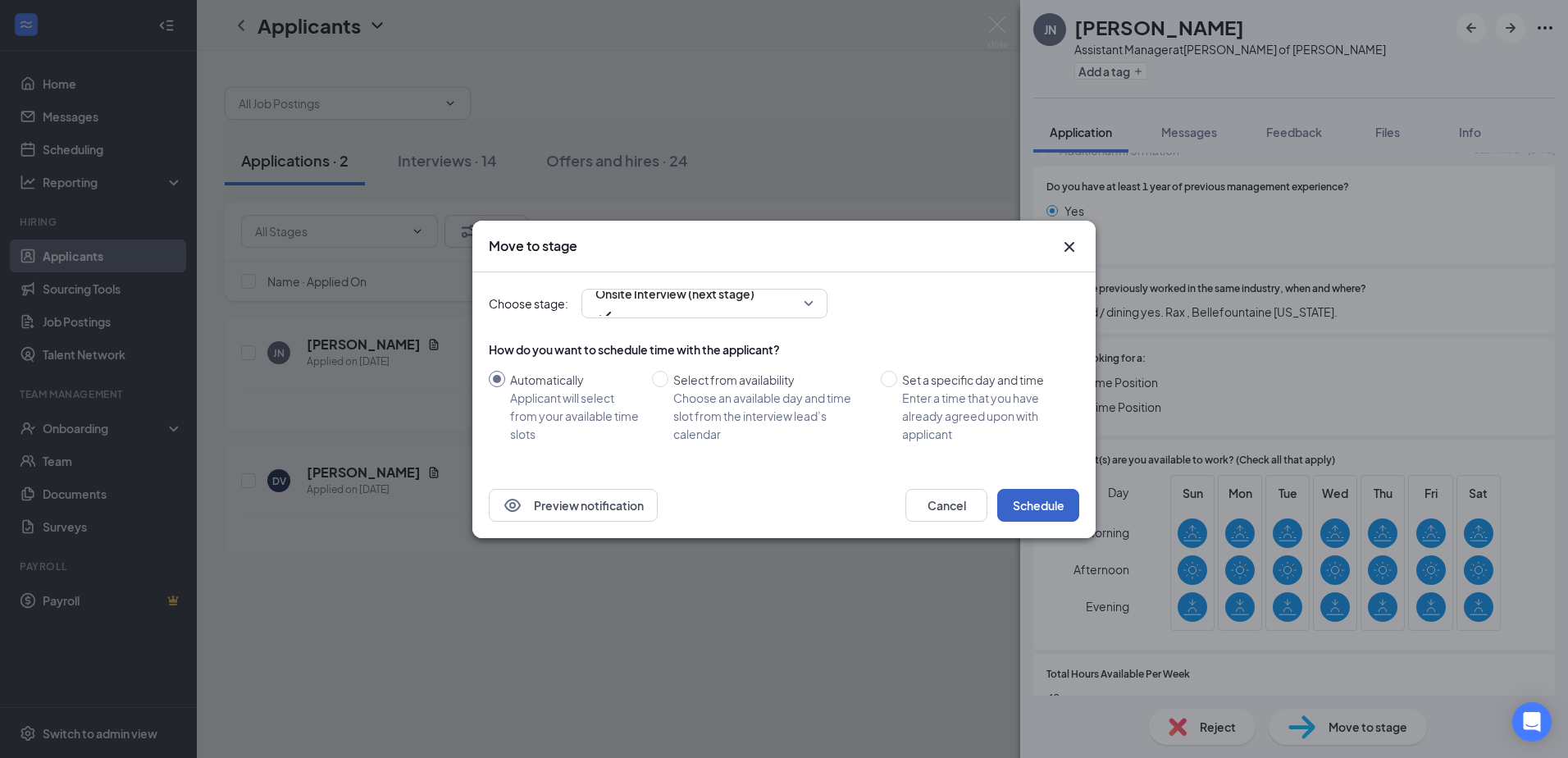
click at [1025, 500] on button "Schedule" at bounding box center [1038, 505] width 82 height 33
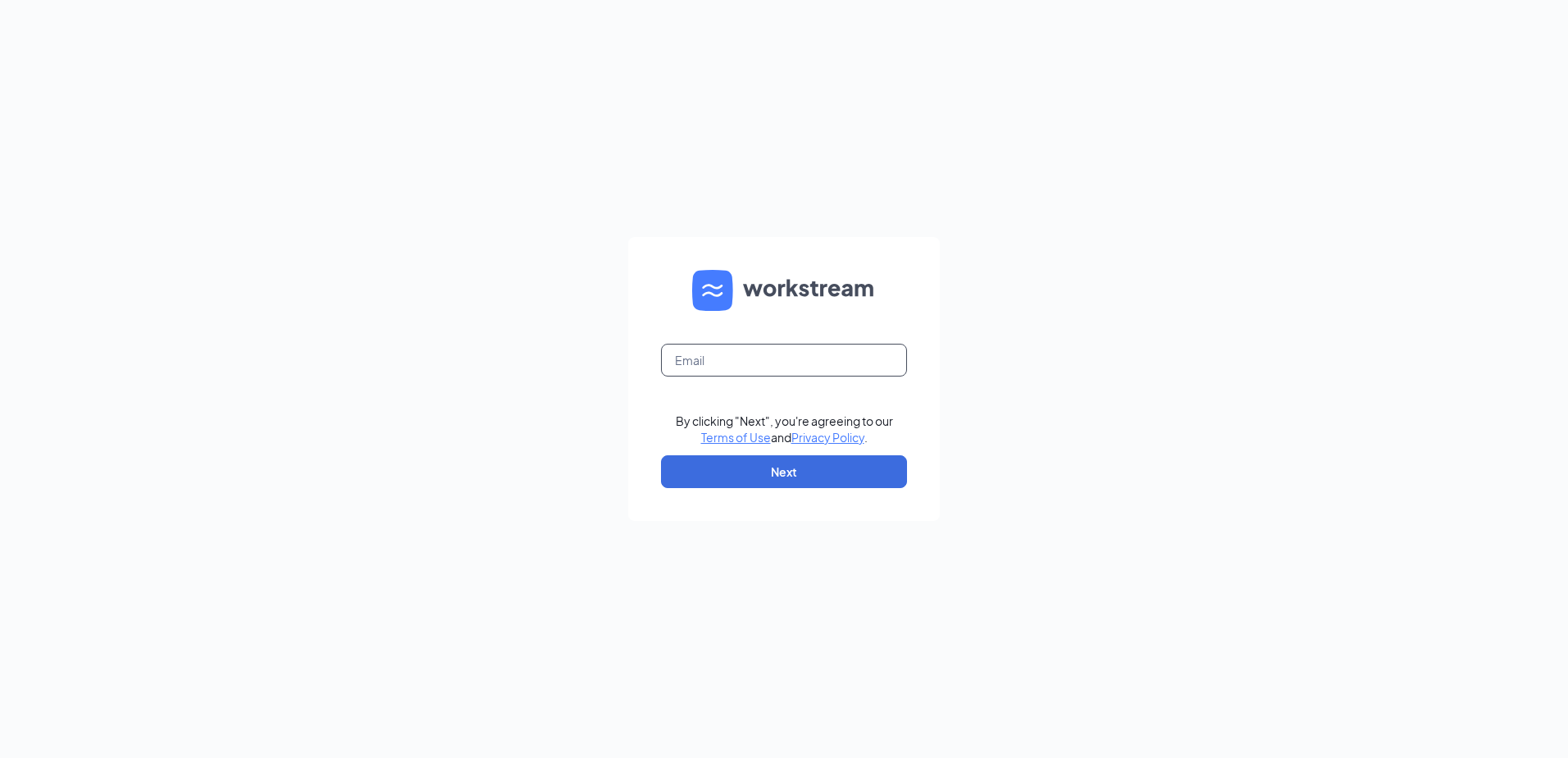
click at [781, 356] on input "text" at bounding box center [784, 360] width 246 height 33
type input "Cherylking@pottsculvers.com"
click at [760, 466] on button "Next" at bounding box center [784, 471] width 246 height 33
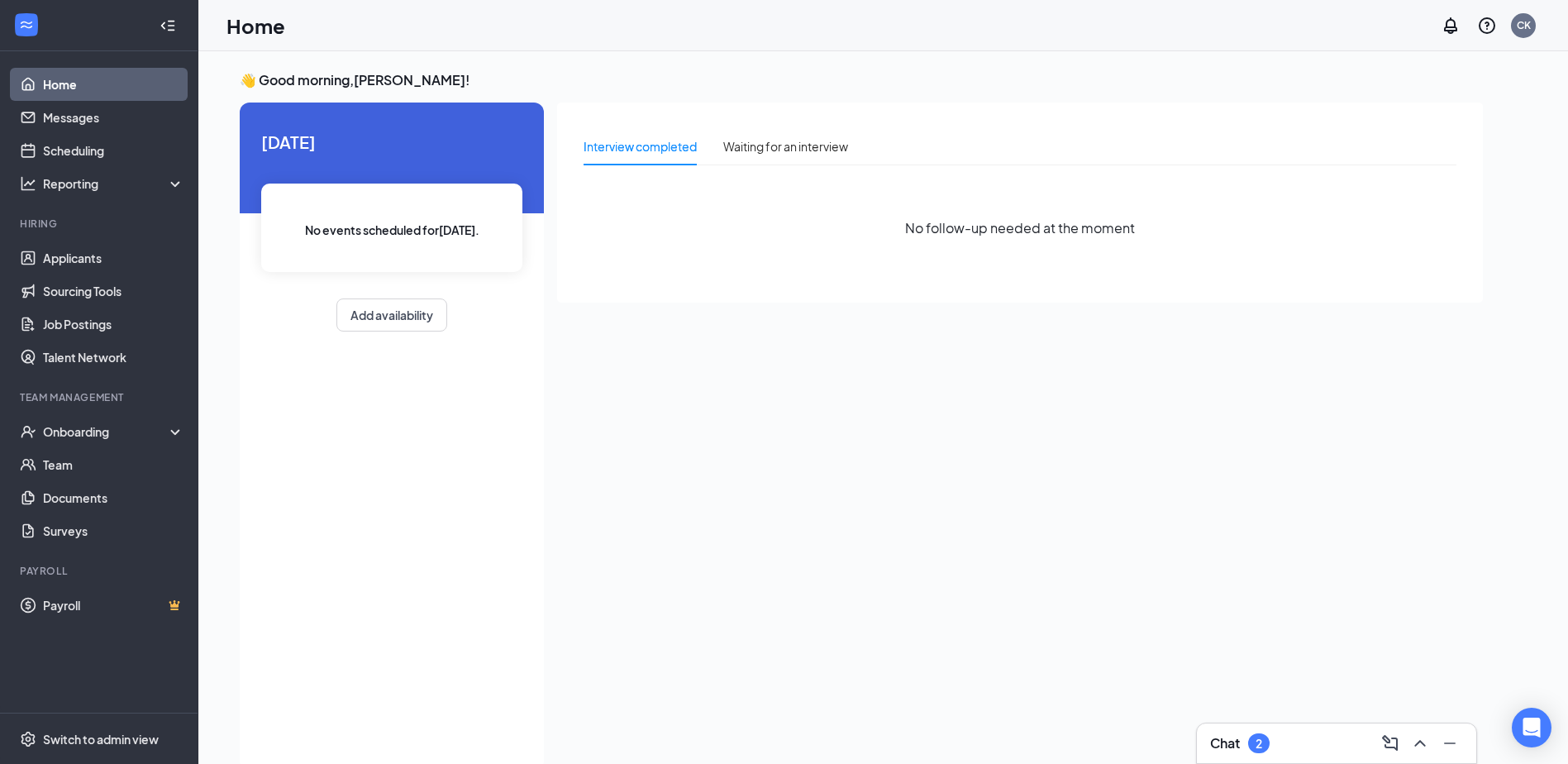
click at [390, 361] on div "[DATE] No events scheduled for [DATE] . Add availability" at bounding box center [391, 436] width 304 height 668
click at [95, 256] on link "Applicants" at bounding box center [113, 258] width 141 height 33
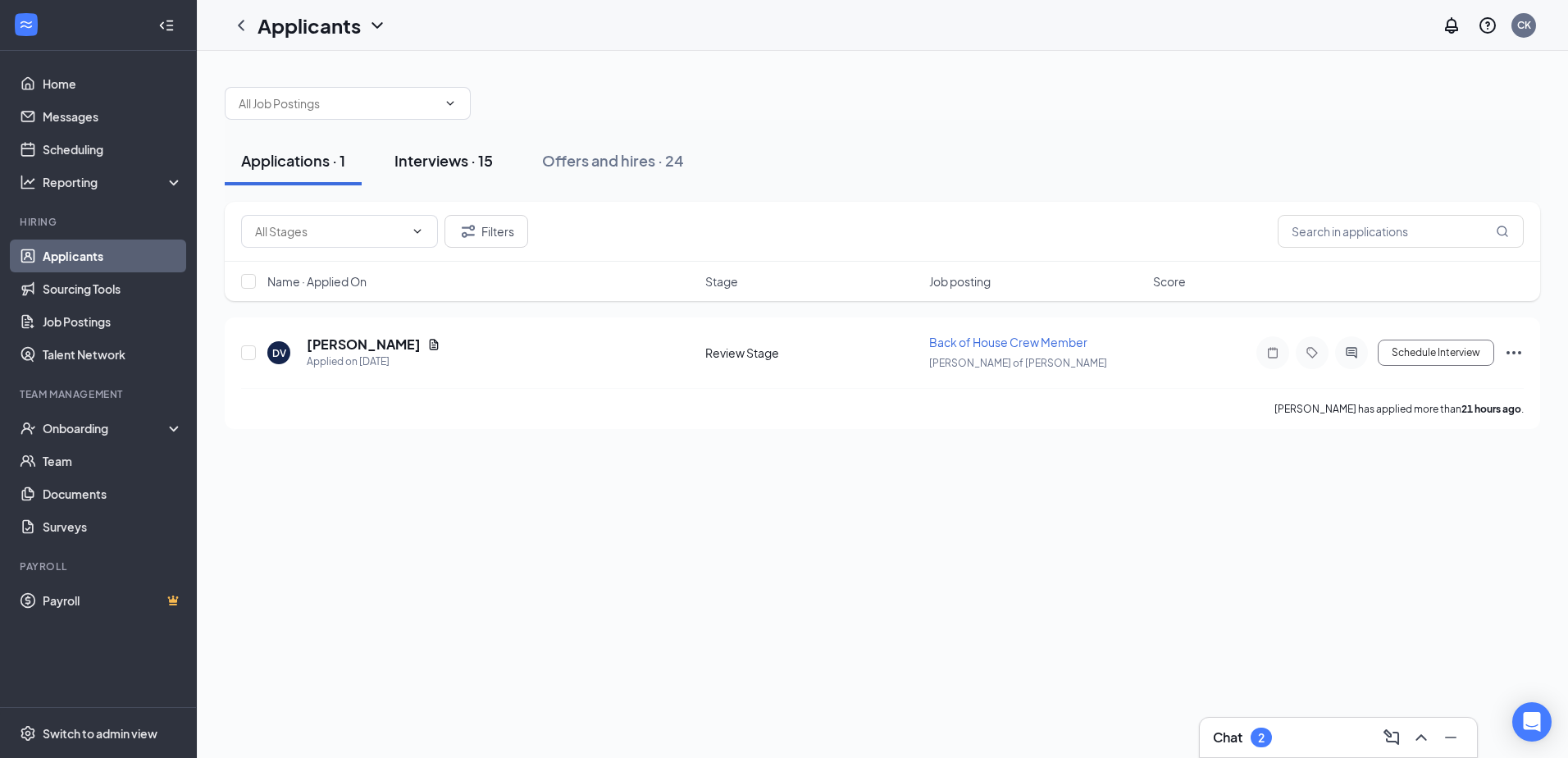
click at [463, 164] on div "Interviews · 15" at bounding box center [444, 161] width 99 height 21
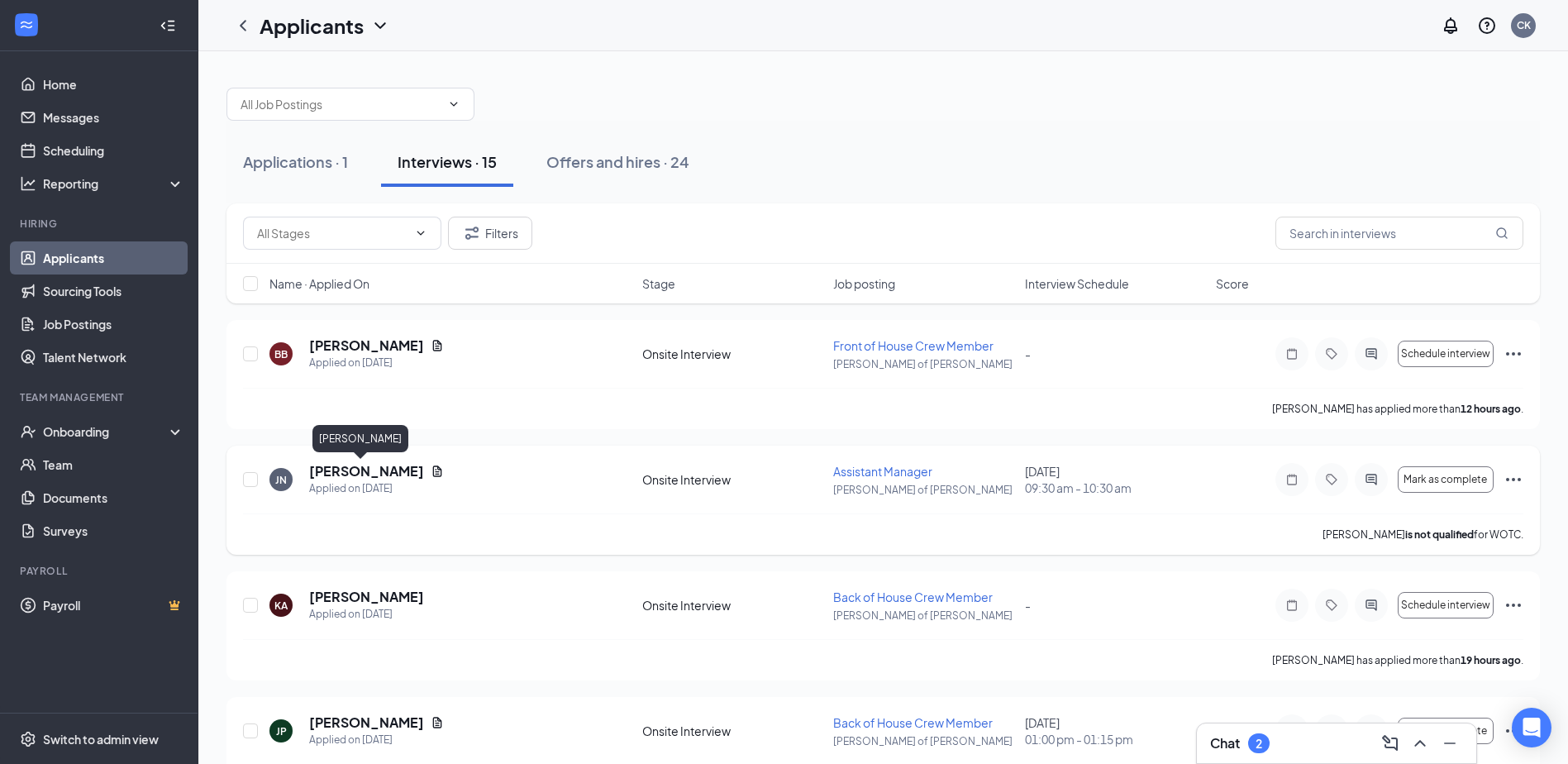
click at [380, 478] on h5 "[PERSON_NAME]" at bounding box center [366, 471] width 115 height 18
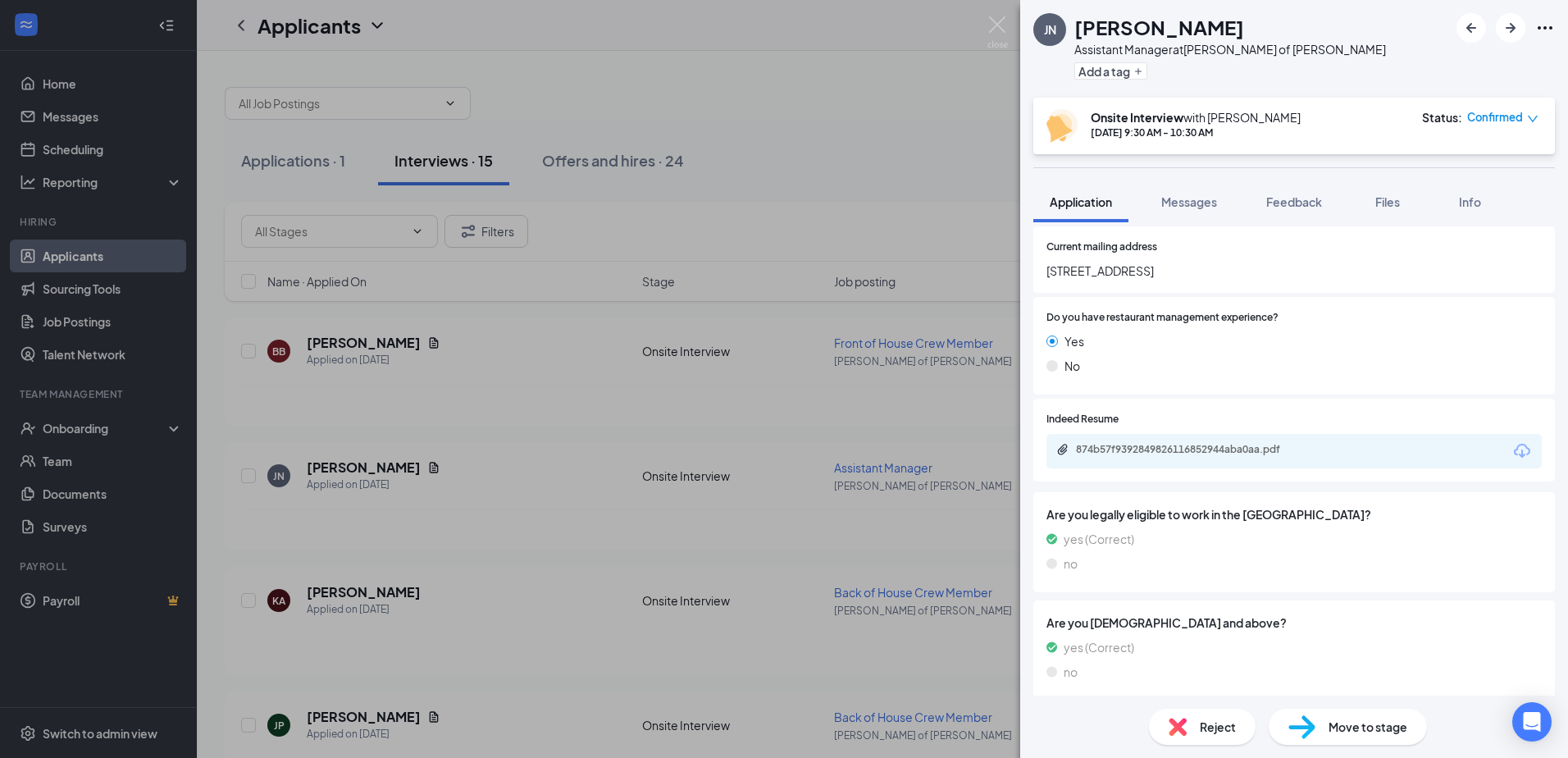
scroll to position [246, 0]
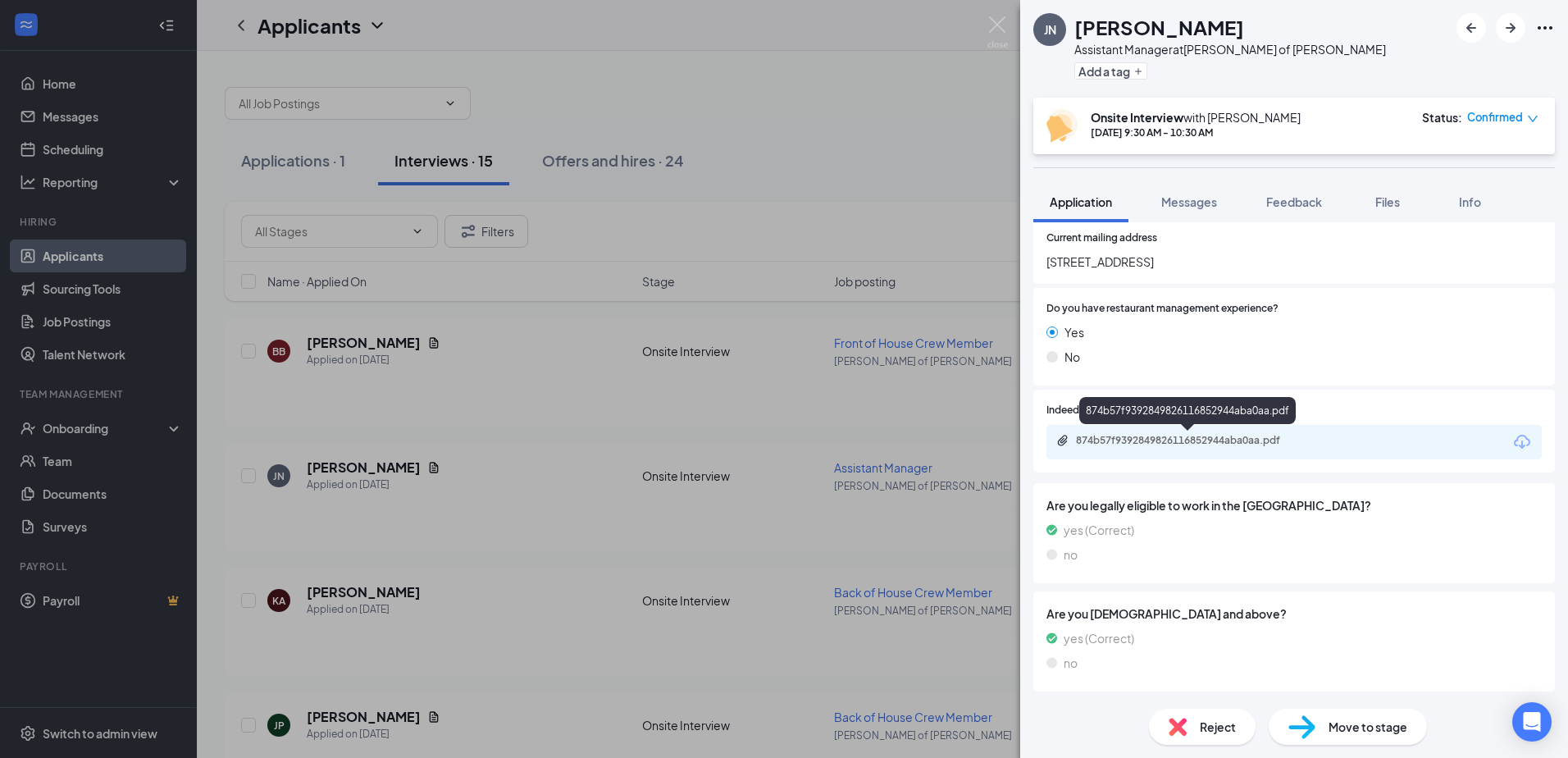
click at [1305, 449] on div "874b57f9392849826116852944aba0aa.pdf" at bounding box center [1189, 441] width 266 height 16
